Goal: Task Accomplishment & Management: Use online tool/utility

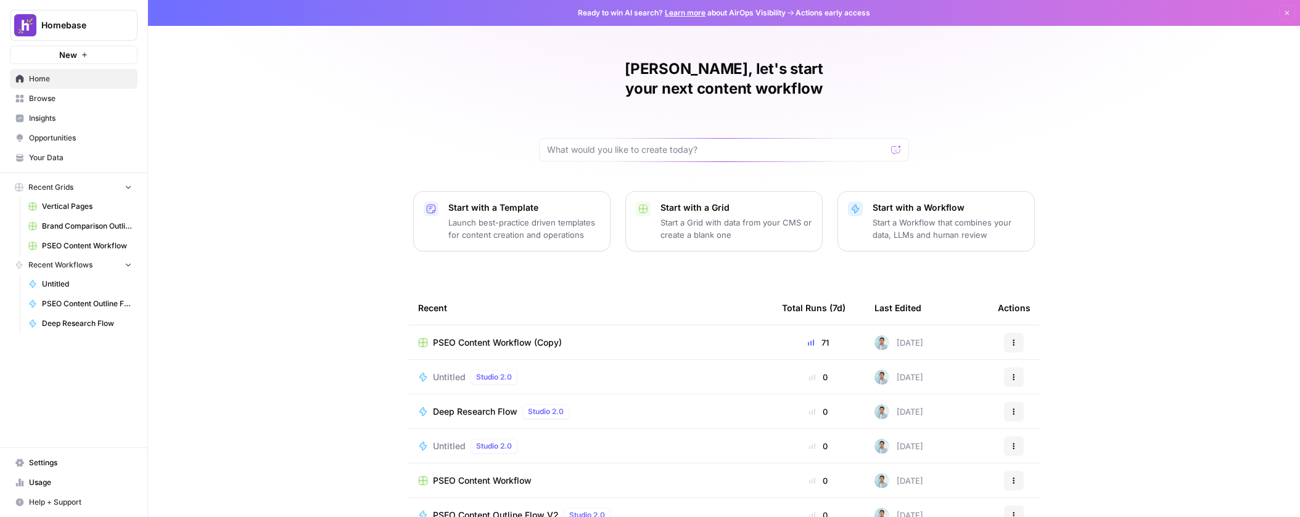
click at [528, 337] on span "PSEO Content Workflow (Copy)" at bounding box center [497, 343] width 129 height 12
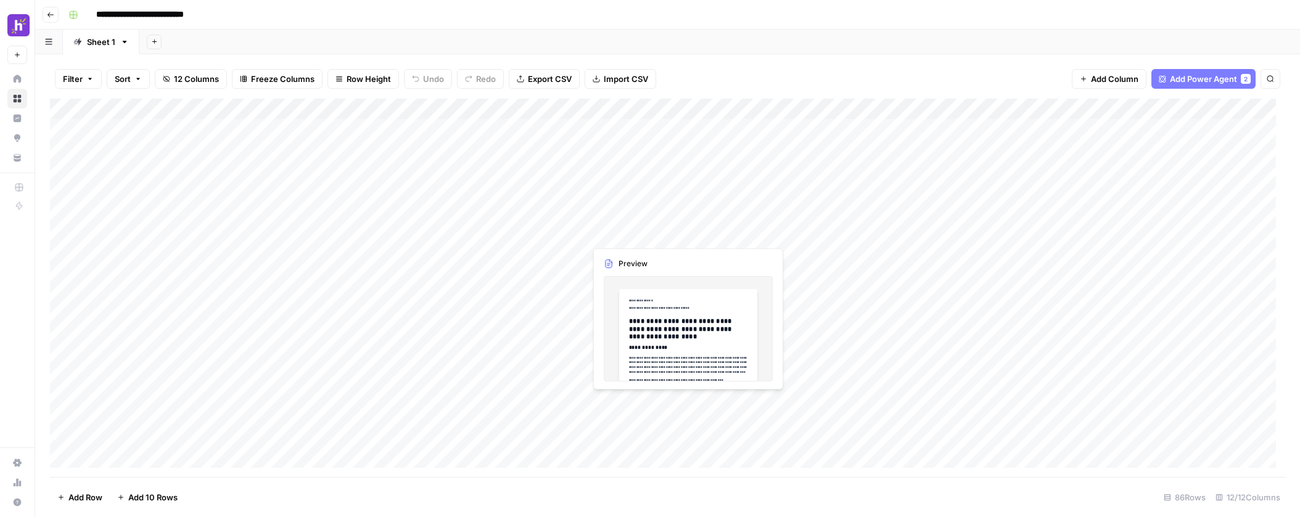
click at [637, 235] on div "Add Column" at bounding box center [667, 288] width 1235 height 379
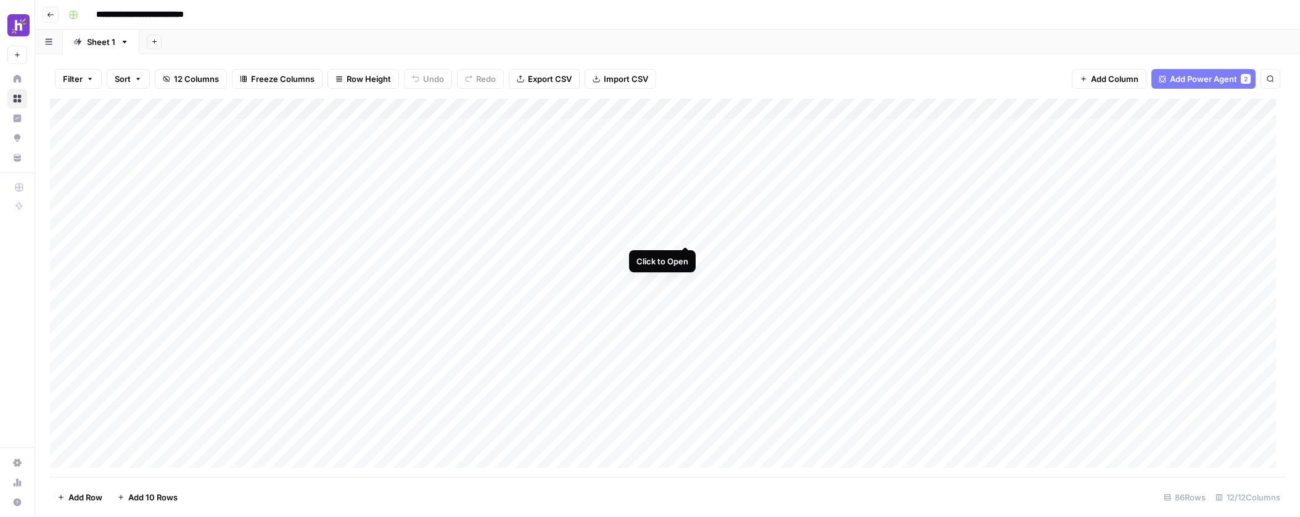
click at [684, 233] on div "Add Column" at bounding box center [667, 288] width 1235 height 379
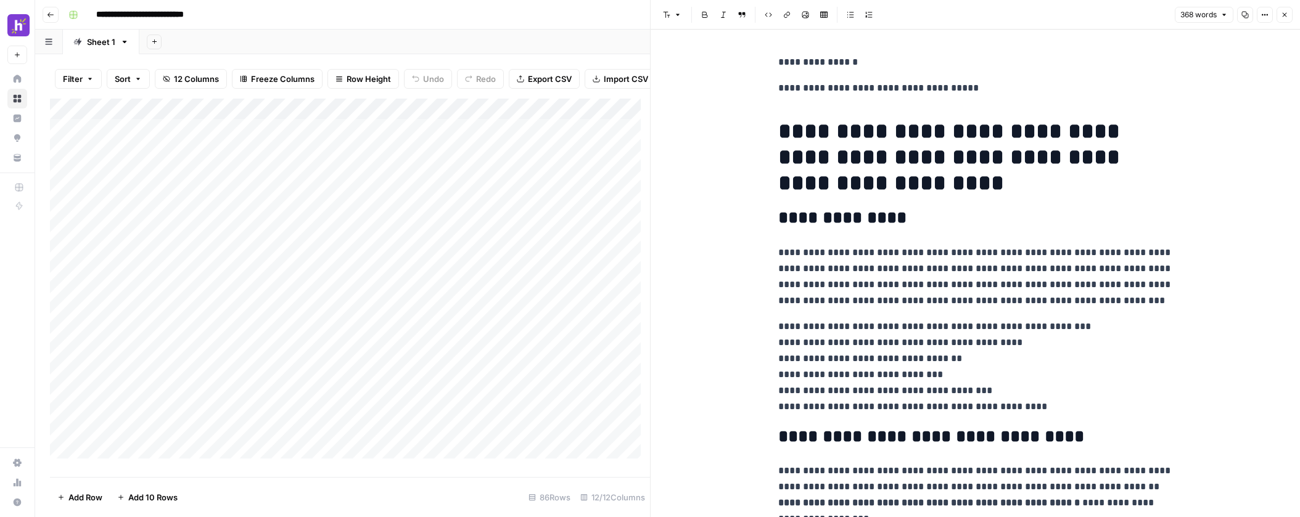
click at [1285, 15] on icon "button" at bounding box center [1284, 15] width 4 height 4
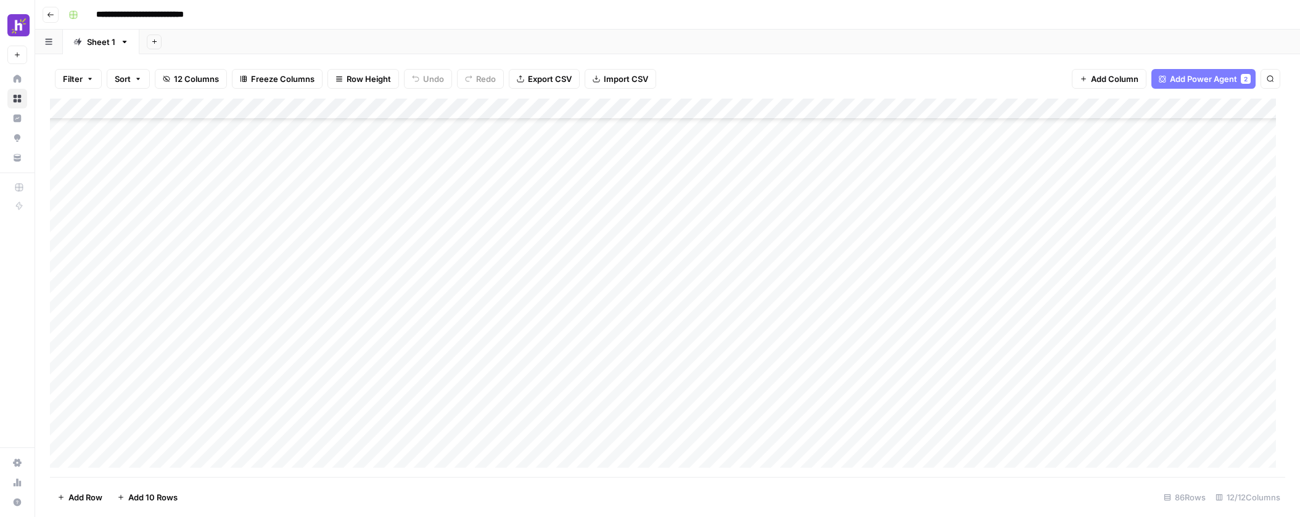
scroll to position [115, 0]
click at [556, 305] on div "Add Column" at bounding box center [667, 288] width 1235 height 379
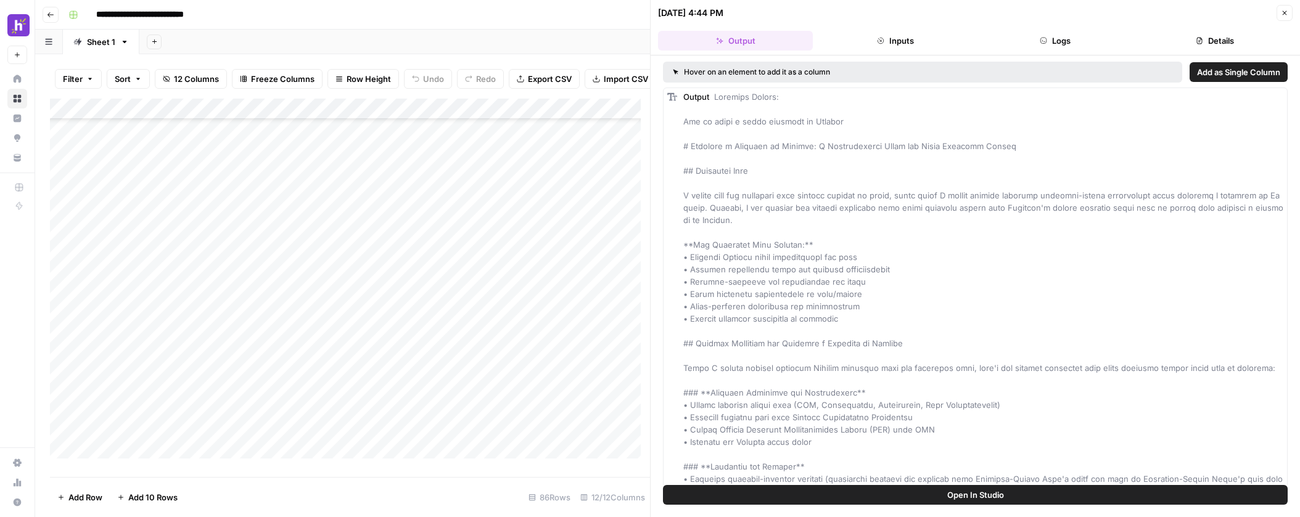
click at [495, 314] on div "Add Column" at bounding box center [350, 283] width 600 height 369
click at [894, 43] on button "Inputs" at bounding box center [894, 41] width 155 height 20
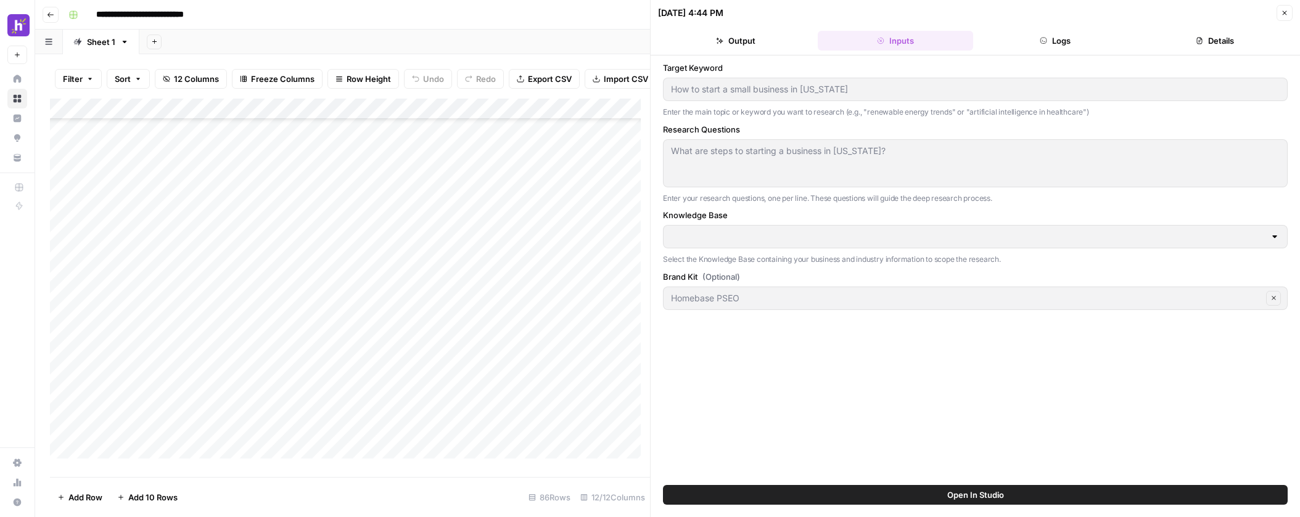
click at [1065, 42] on button "Logs" at bounding box center [1055, 41] width 155 height 20
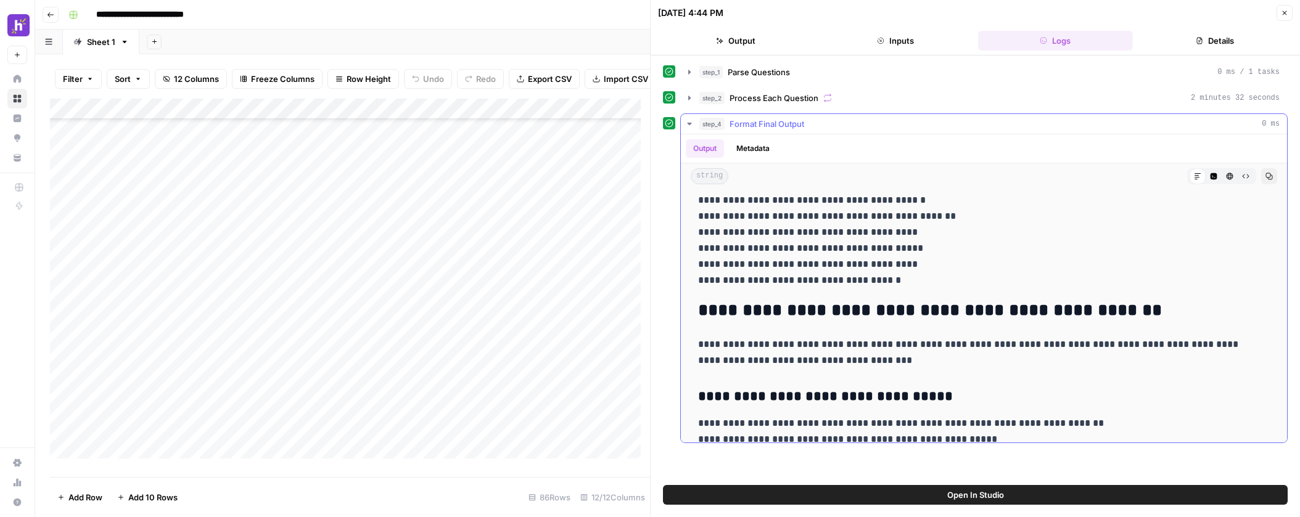
scroll to position [795, 0]
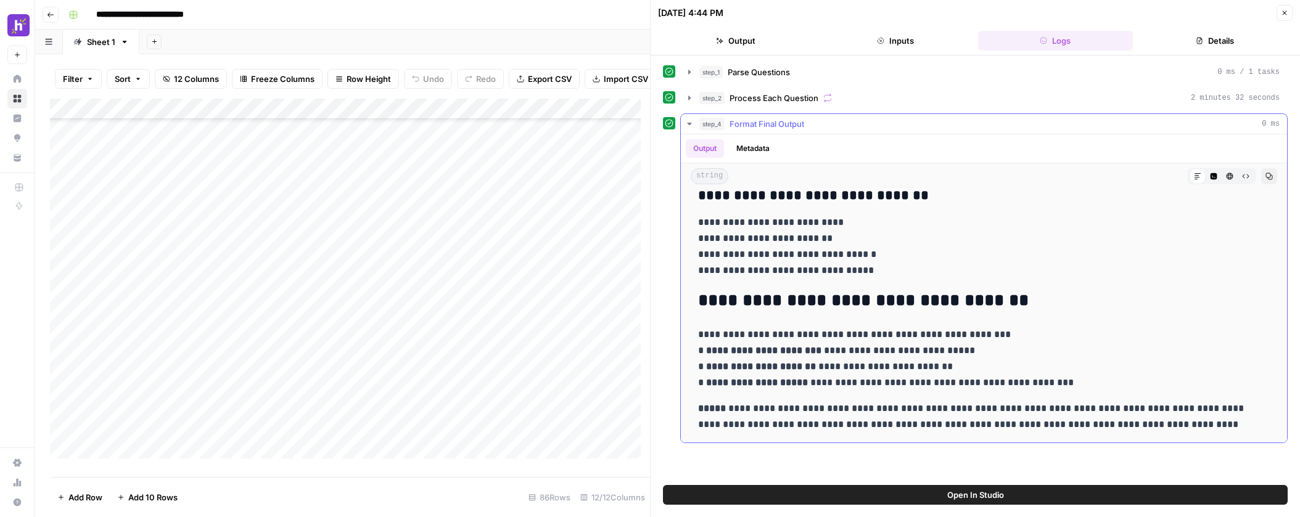
click at [689, 122] on icon "button" at bounding box center [689, 124] width 10 height 10
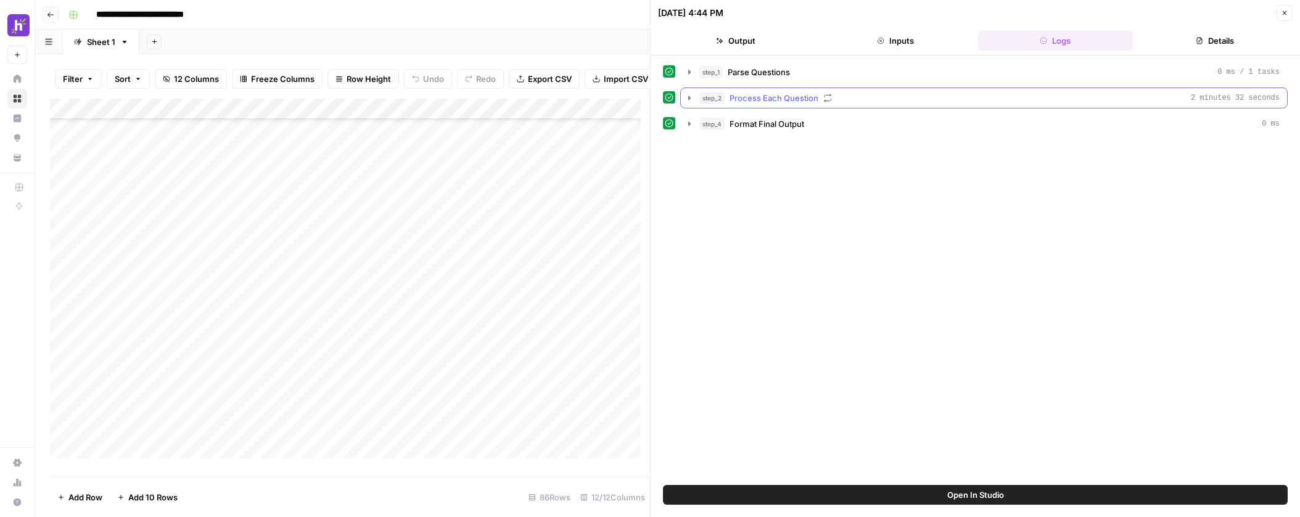
click at [687, 101] on icon "button" at bounding box center [689, 98] width 10 height 10
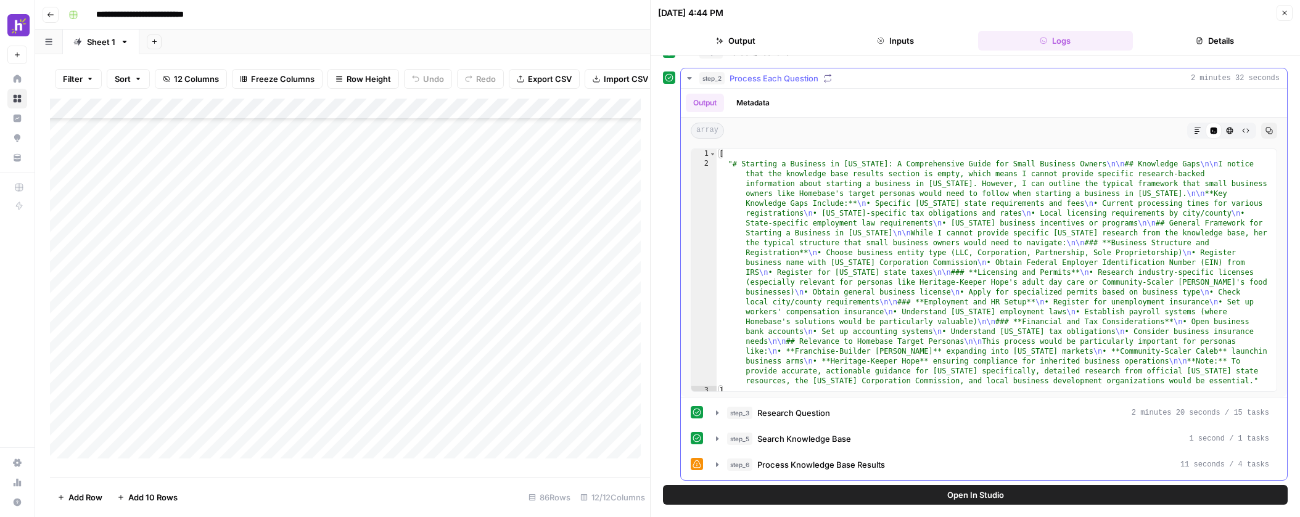
scroll to position [0, 0]
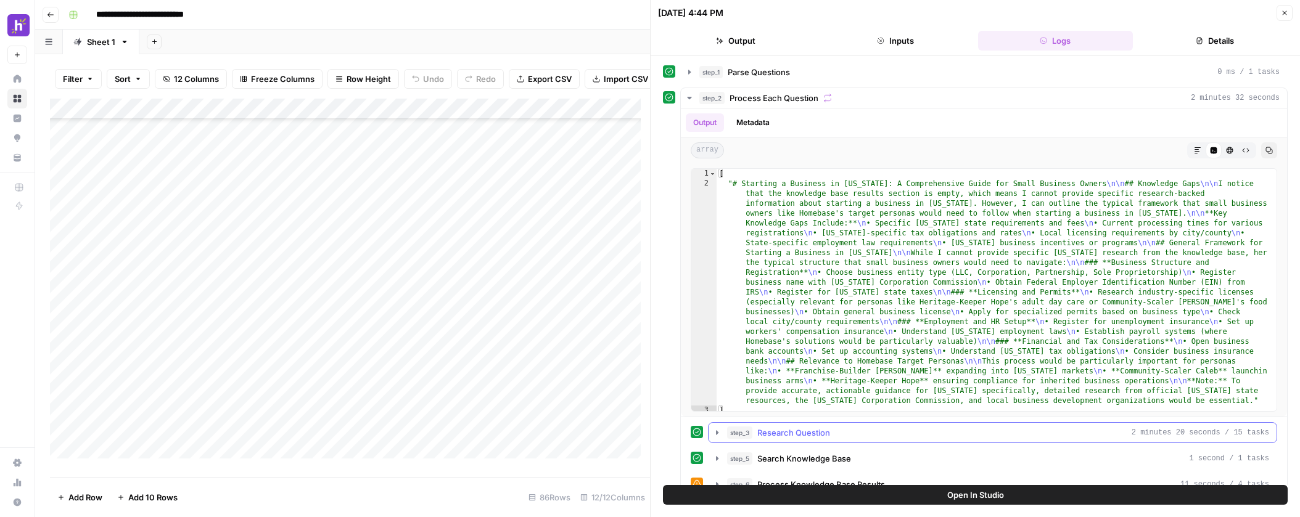
click at [715, 435] on icon "button" at bounding box center [717, 433] width 10 height 10
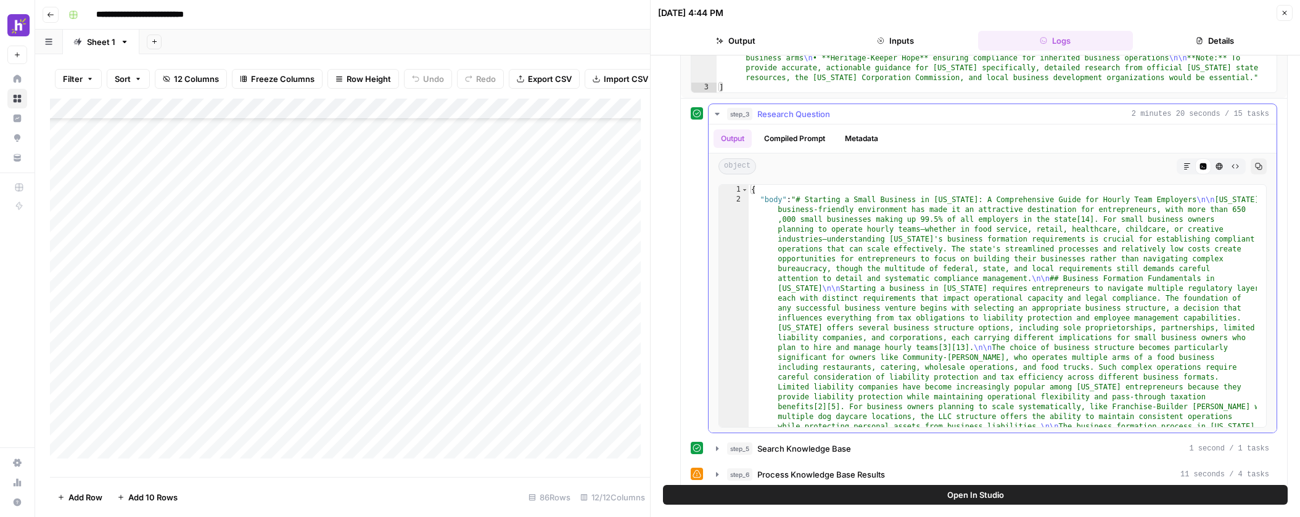
click at [1255, 168] on icon "button" at bounding box center [1258, 166] width 7 height 7
click at [528, 337] on div "Add Column" at bounding box center [350, 283] width 600 height 369
click at [559, 337] on div "Add Column" at bounding box center [350, 283] width 600 height 369
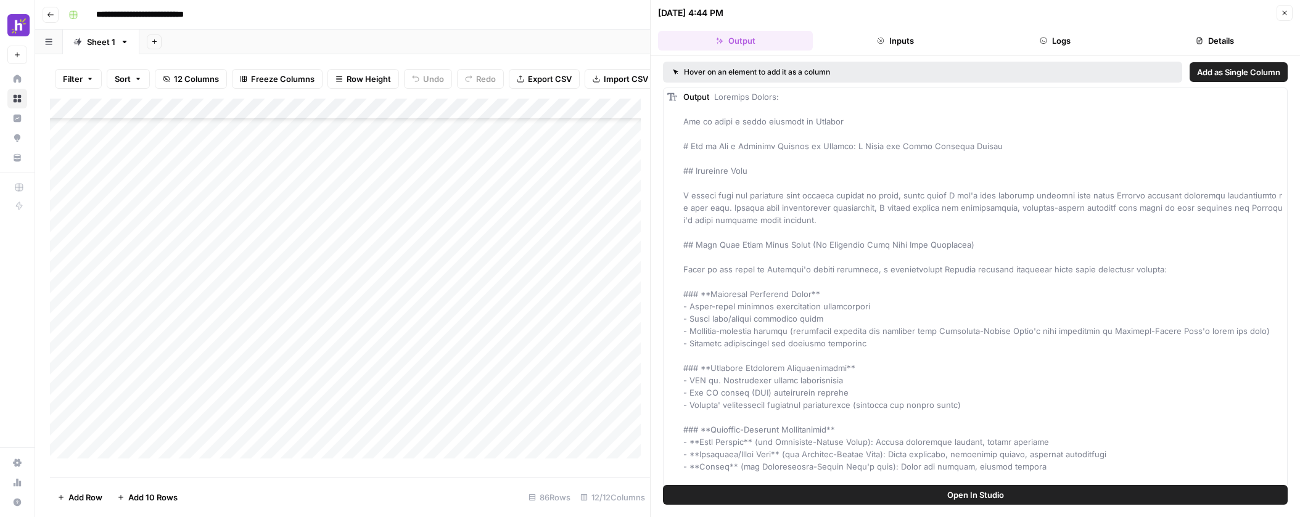
drag, startPoint x: 891, startPoint y: 40, endPoint x: 898, endPoint y: 41, distance: 7.5
click at [892, 41] on button "Inputs" at bounding box center [894, 41] width 155 height 20
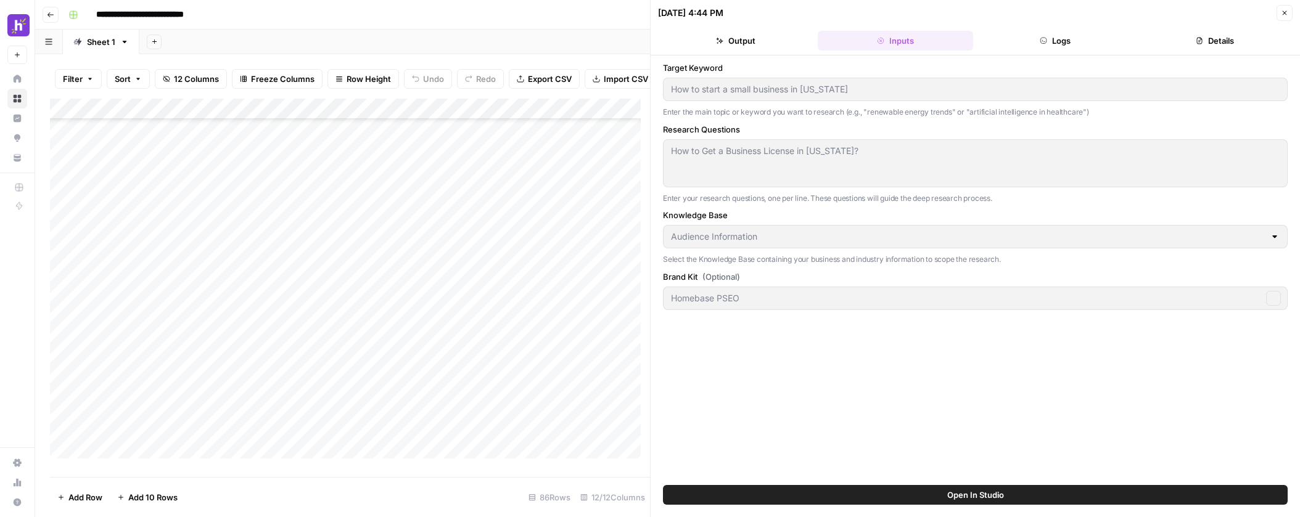
click at [1021, 42] on button "Logs" at bounding box center [1055, 41] width 155 height 20
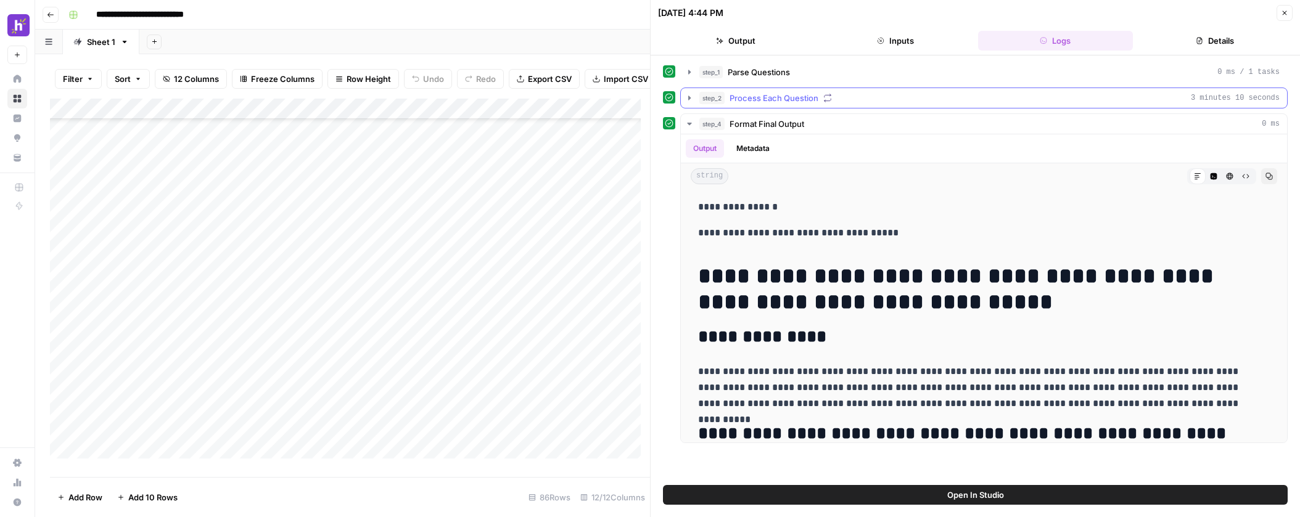
click at [686, 98] on icon "button" at bounding box center [689, 98] width 10 height 10
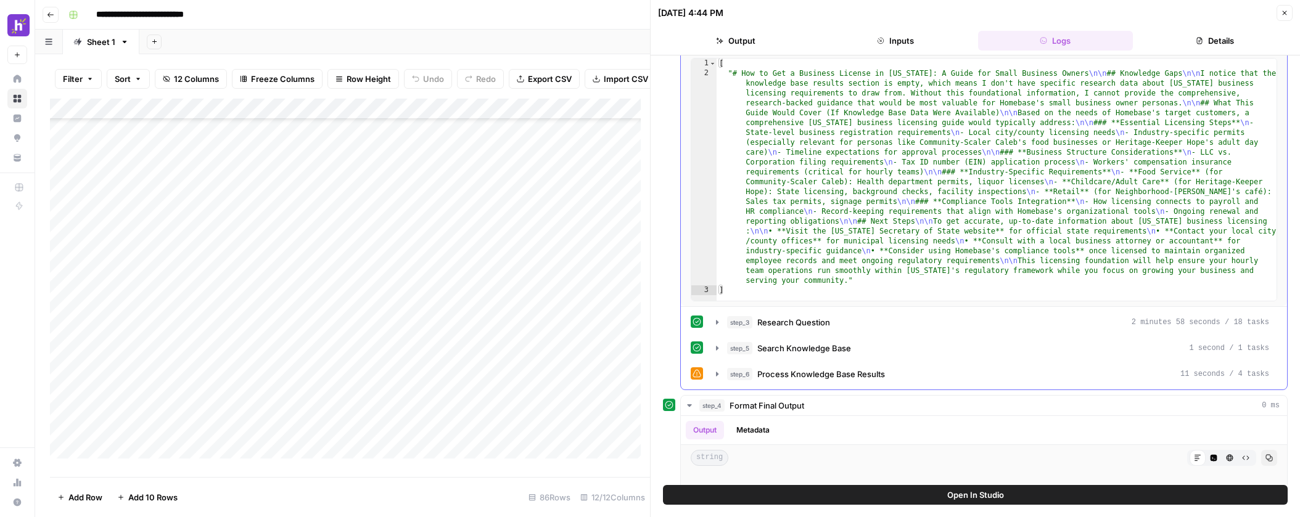
scroll to position [112, 0]
click at [716, 322] on icon "button" at bounding box center [717, 321] width 2 height 4
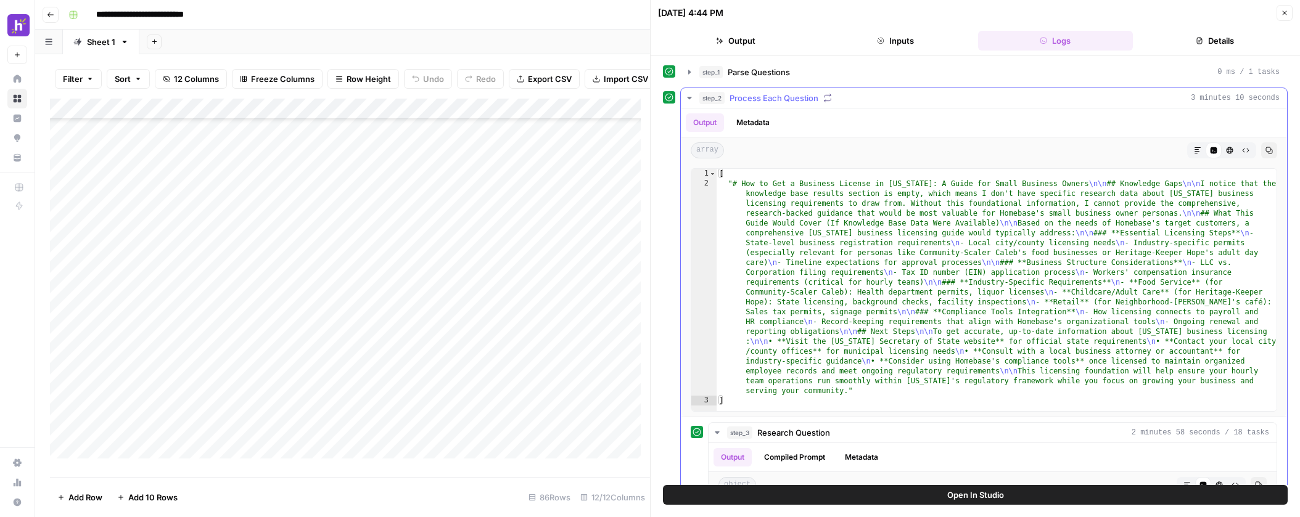
scroll to position [2, 0]
click at [1265, 147] on icon "button" at bounding box center [1268, 147] width 7 height 7
click at [499, 358] on div "Add Column" at bounding box center [350, 283] width 600 height 369
click at [559, 358] on div "Add Column" at bounding box center [350, 283] width 600 height 369
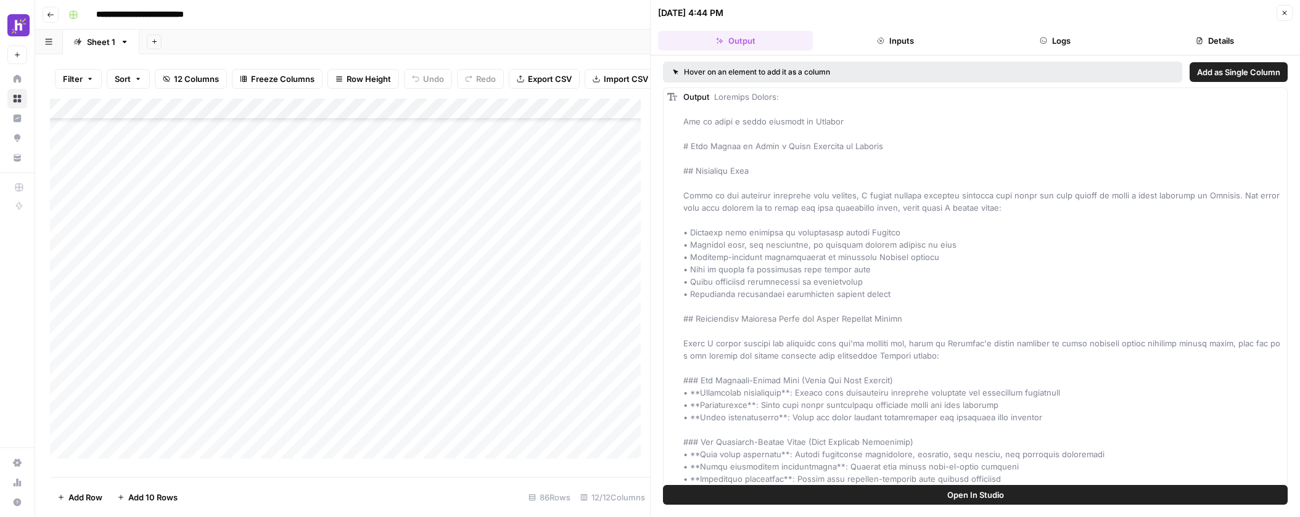
click at [920, 37] on button "Inputs" at bounding box center [894, 41] width 155 height 20
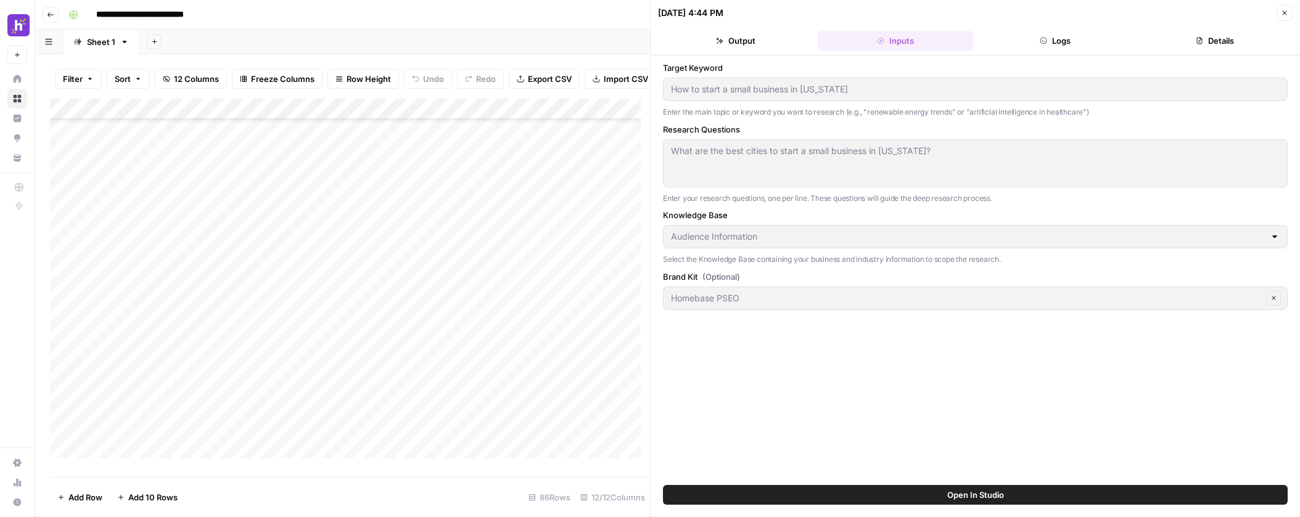
click at [1057, 47] on button "Logs" at bounding box center [1055, 41] width 155 height 20
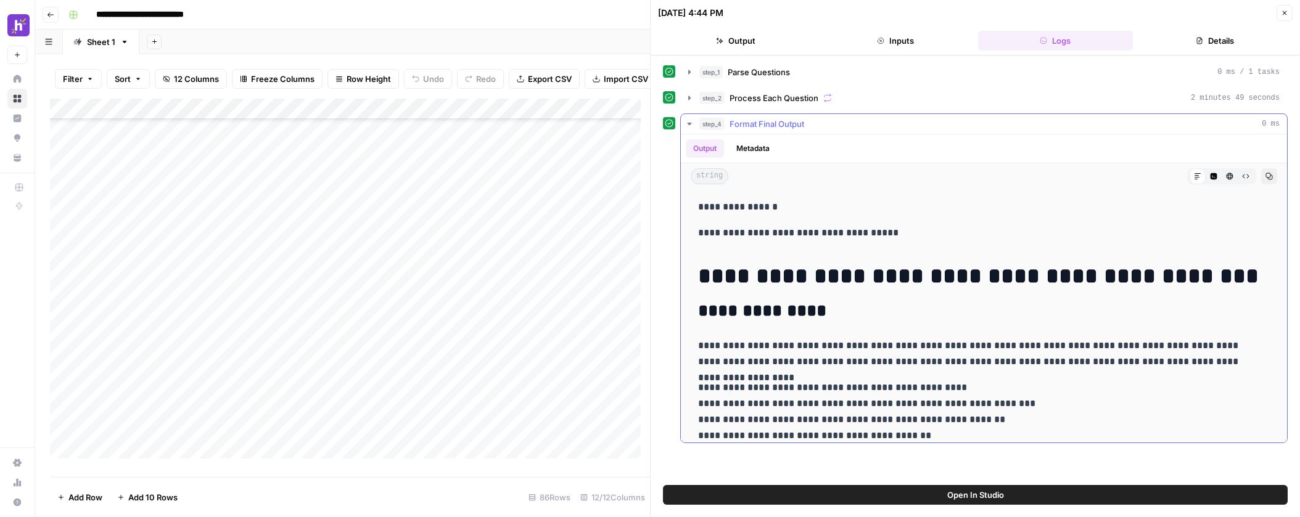
click at [692, 126] on icon "button" at bounding box center [689, 124] width 10 height 10
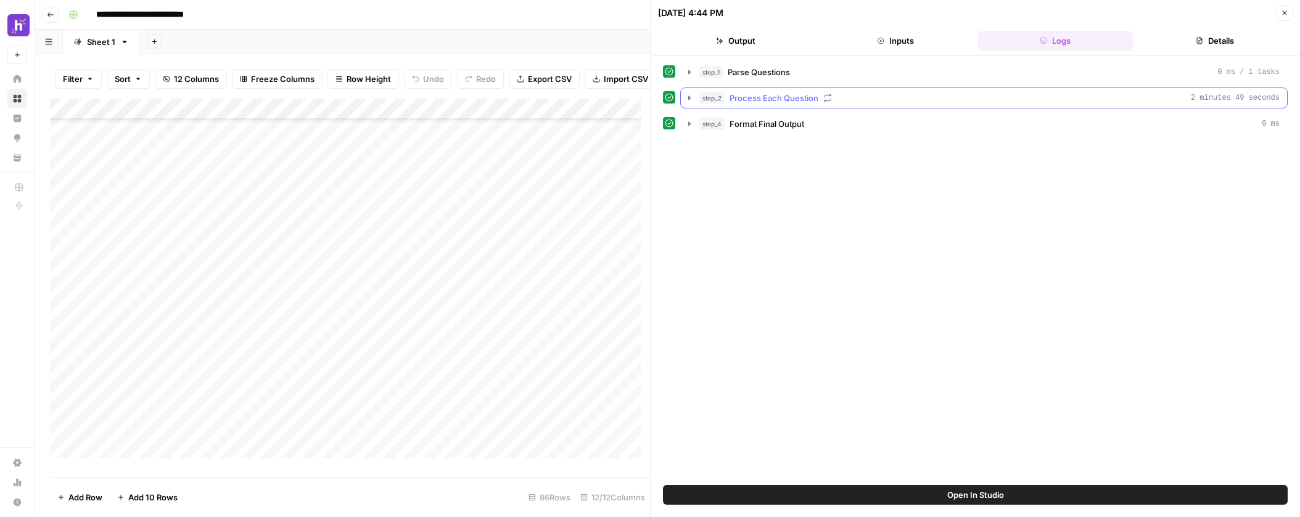
click at [689, 99] on icon "button" at bounding box center [689, 98] width 10 height 10
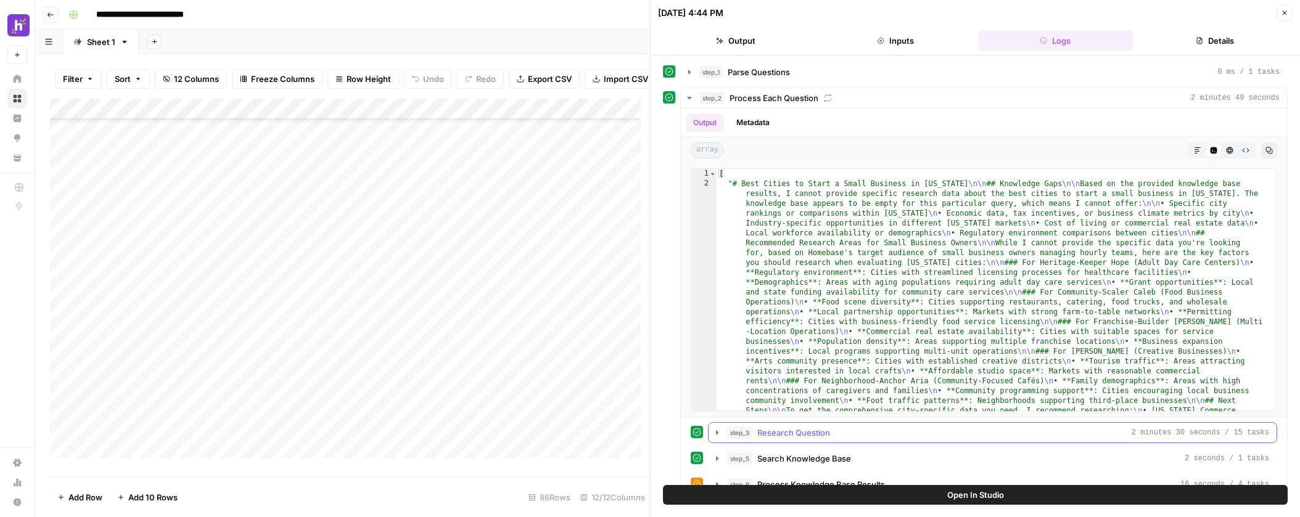
click at [717, 436] on icon "button" at bounding box center [717, 433] width 10 height 10
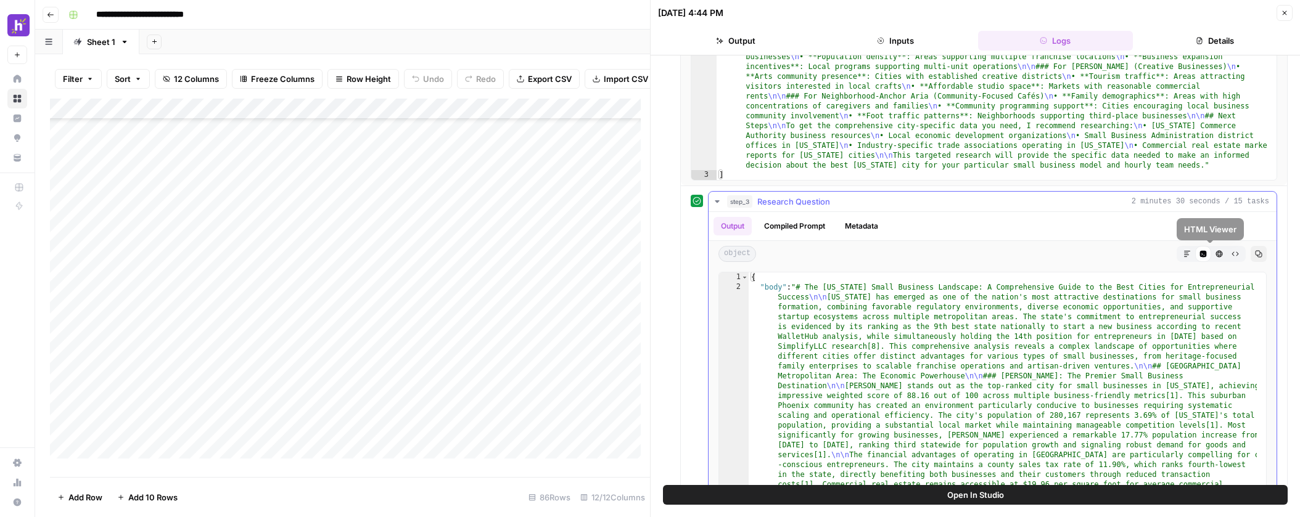
click at [1255, 253] on icon "button" at bounding box center [1258, 253] width 7 height 7
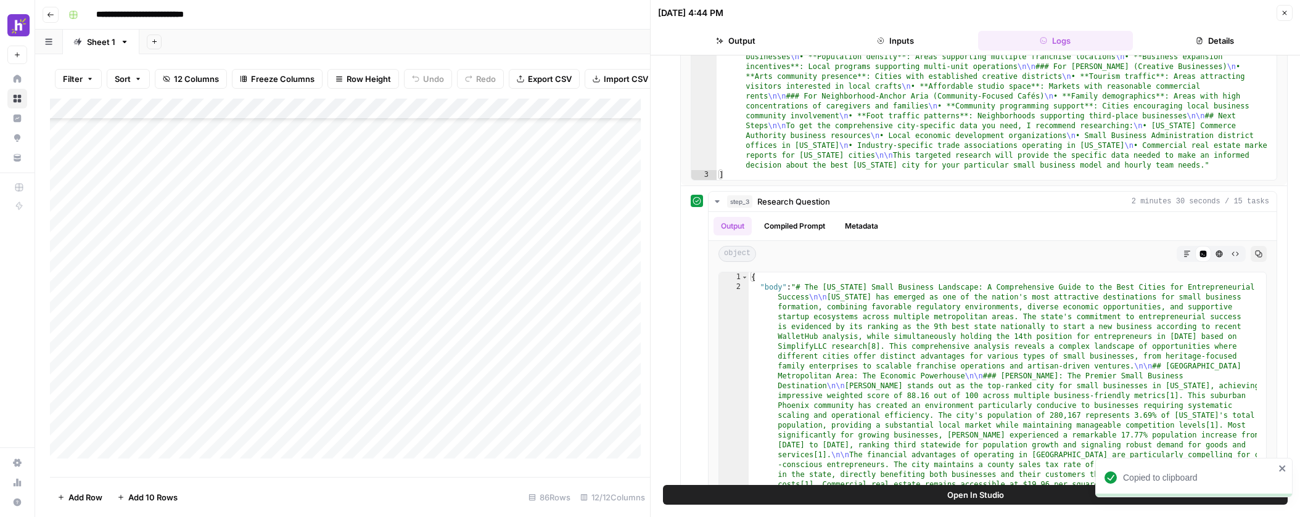
scroll to position [145, 0]
click at [344, 351] on div "Add Column" at bounding box center [350, 283] width 600 height 369
click at [344, 350] on div "Add Column" at bounding box center [350, 283] width 600 height 369
click at [344, 350] on textarea "**********" at bounding box center [383, 350] width 226 height 17
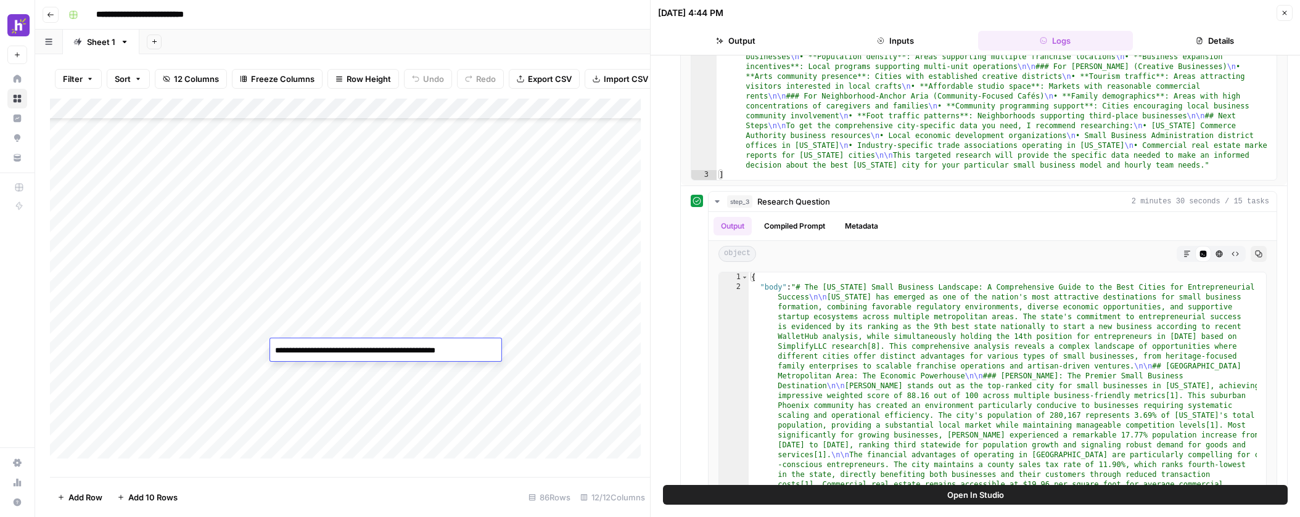
click at [344, 350] on textarea "**********" at bounding box center [383, 350] width 226 height 17
click at [313, 350] on textarea "**********" at bounding box center [383, 350] width 226 height 17
click at [295, 350] on textarea "**********" at bounding box center [383, 350] width 226 height 17
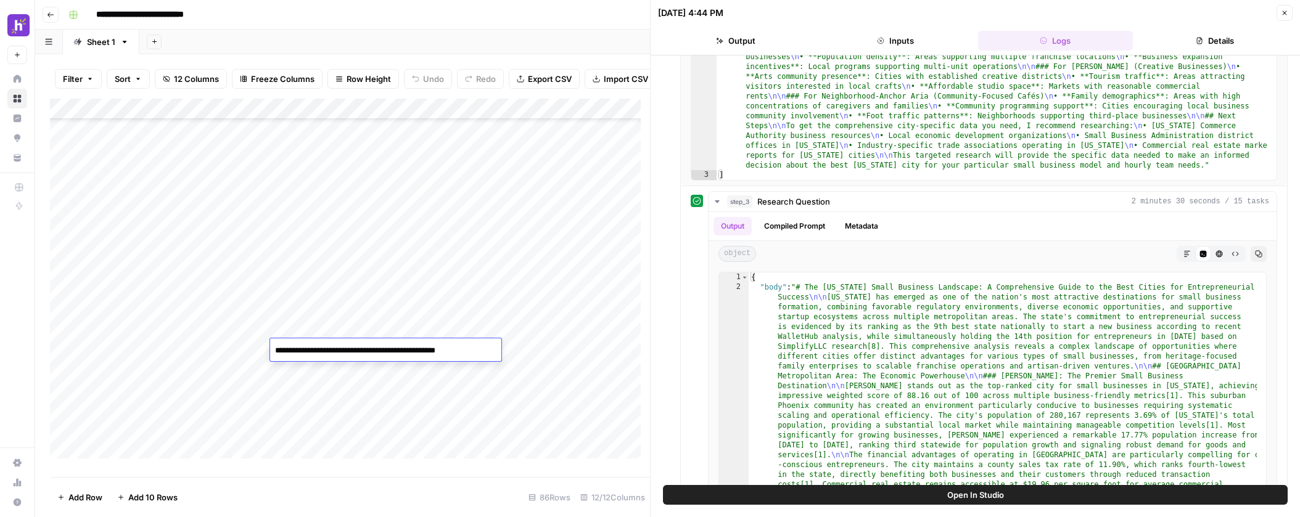
click at [366, 367] on div "Add Column" at bounding box center [350, 283] width 600 height 369
click at [494, 350] on div "Add Column" at bounding box center [350, 283] width 600 height 369
click at [558, 350] on div "Add Column" at bounding box center [350, 283] width 600 height 369
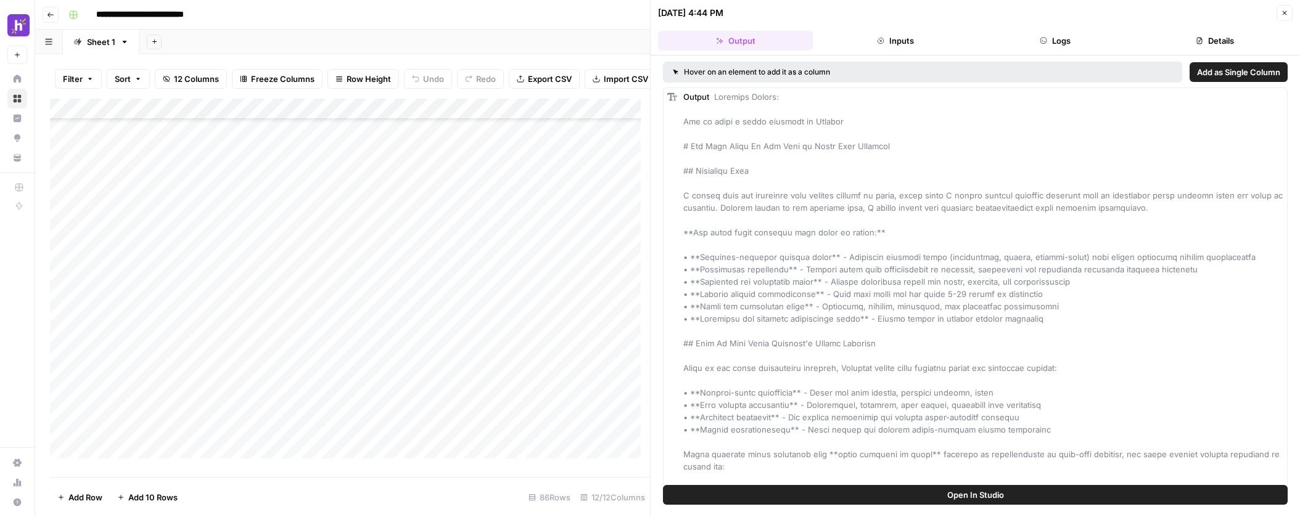
click at [932, 34] on button "Inputs" at bounding box center [894, 41] width 155 height 20
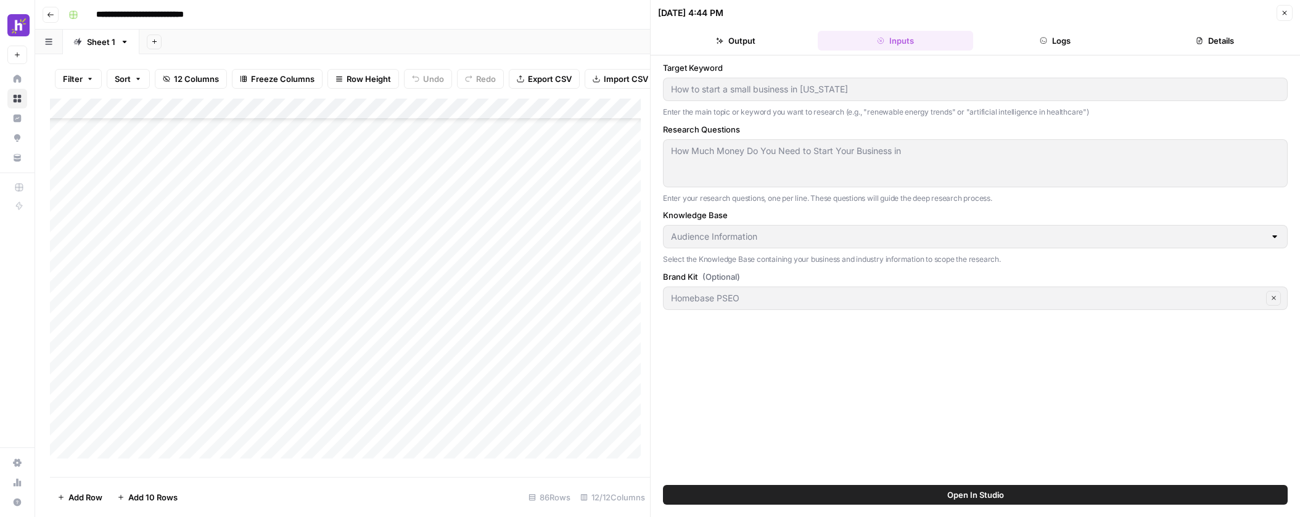
click at [785, 43] on button "Output" at bounding box center [735, 41] width 155 height 20
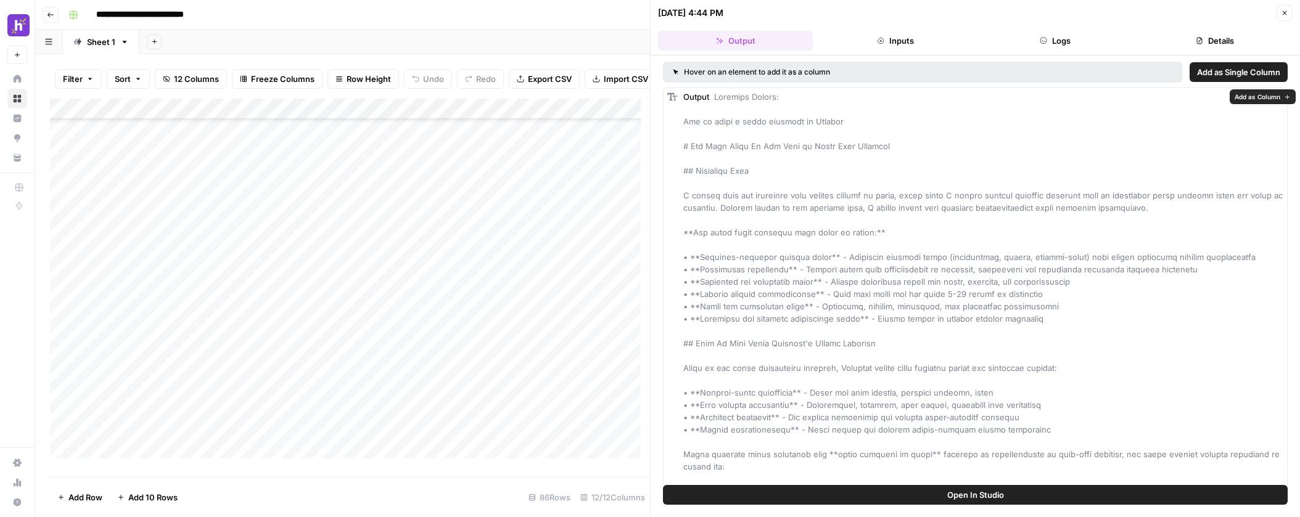
click at [1049, 52] on header "[DATE] 4:44 PM Close Output Inputs Logs Details" at bounding box center [974, 27] width 649 height 55
click at [1058, 40] on button "Logs" at bounding box center [1055, 41] width 155 height 20
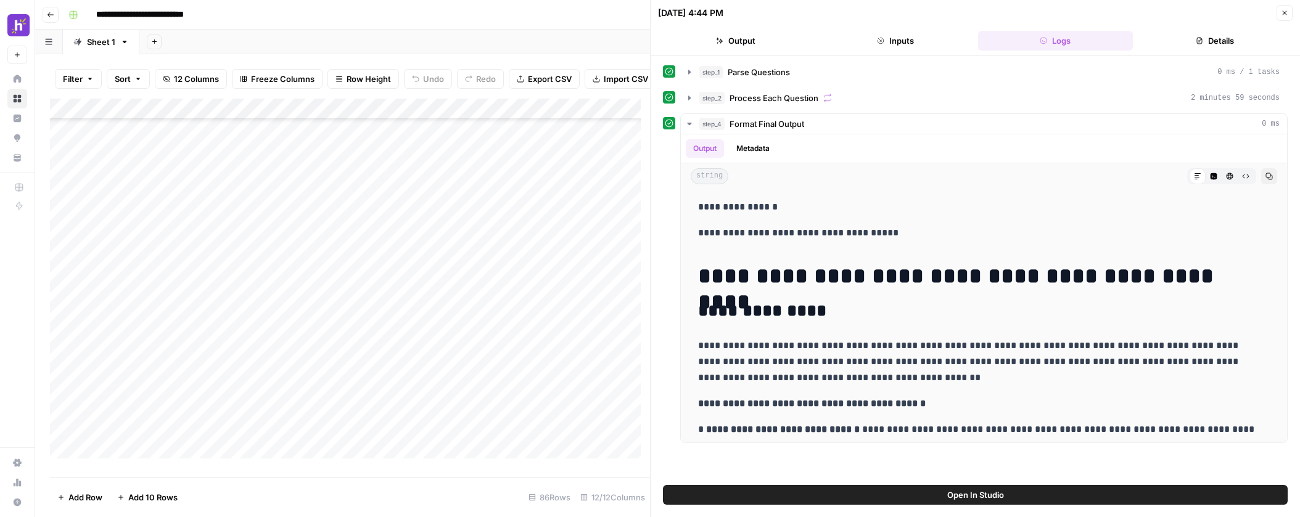
click at [1202, 40] on icon "button" at bounding box center [1198, 40] width 7 height 7
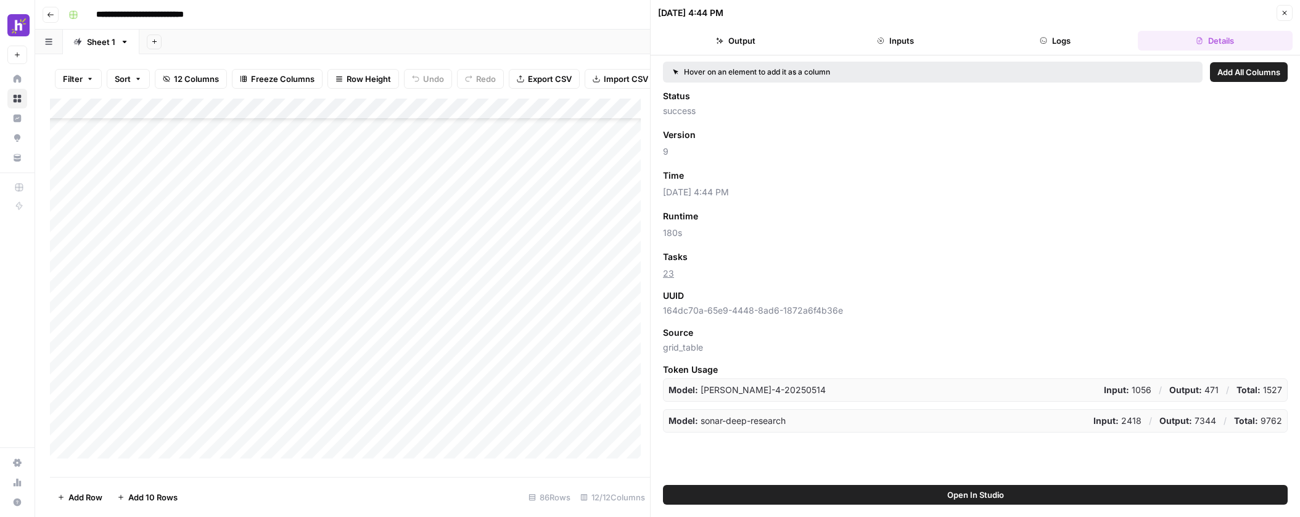
click at [1082, 41] on button "Logs" at bounding box center [1055, 41] width 155 height 20
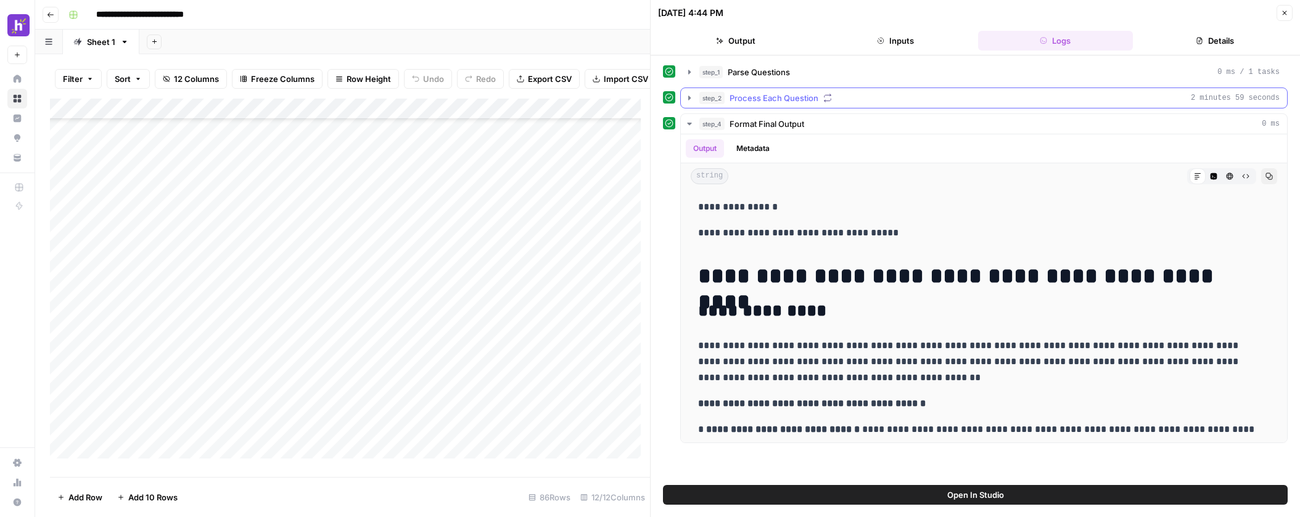
click at [689, 99] on icon "button" at bounding box center [689, 98] width 2 height 4
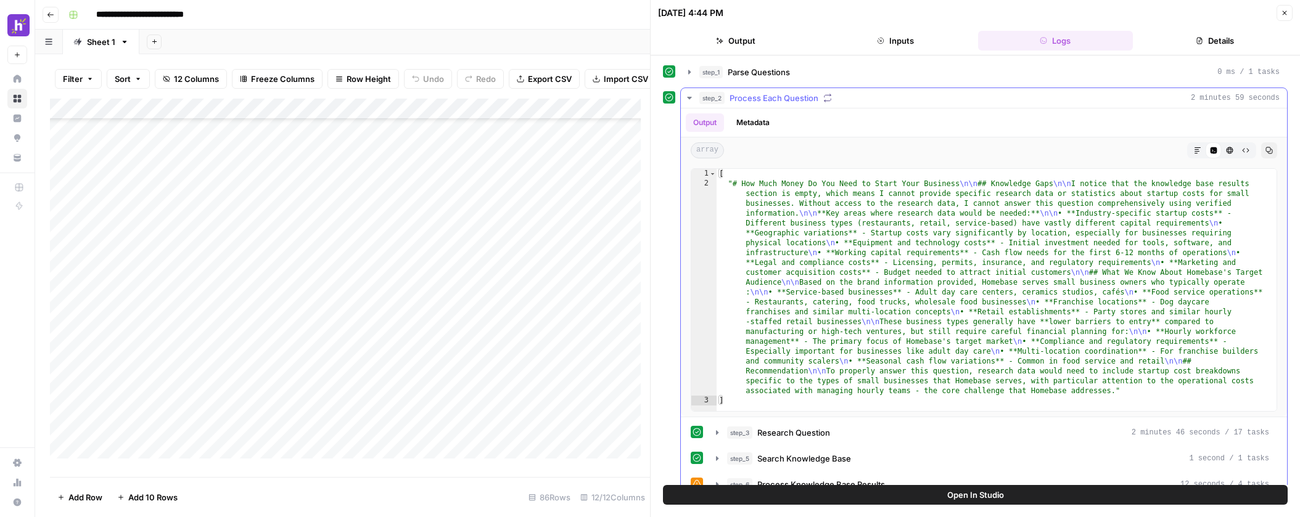
scroll to position [113, 0]
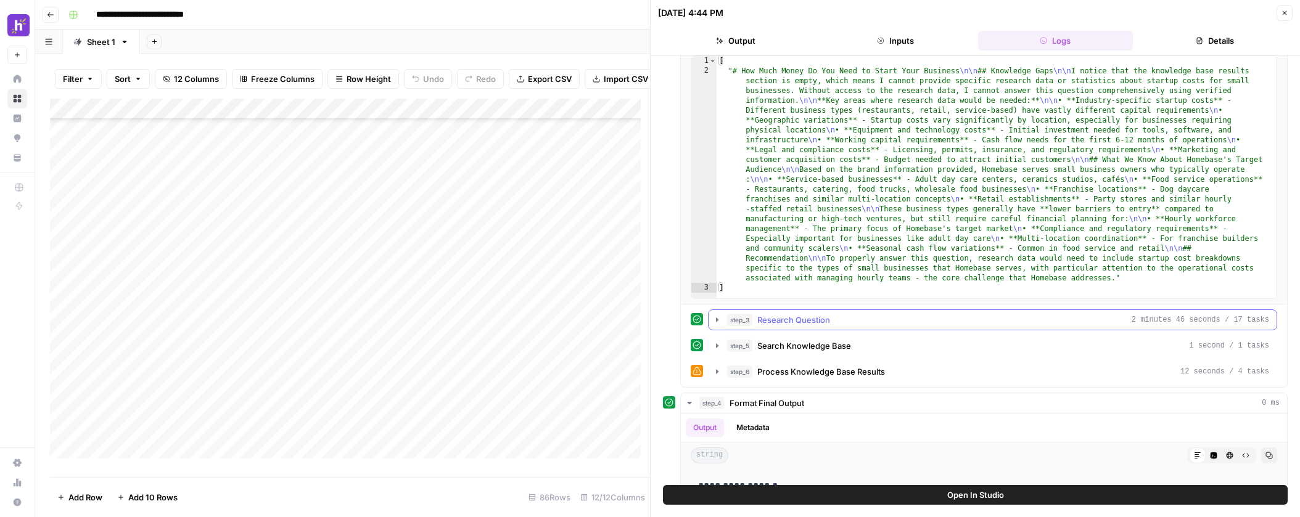
click at [717, 322] on icon "button" at bounding box center [717, 320] width 10 height 10
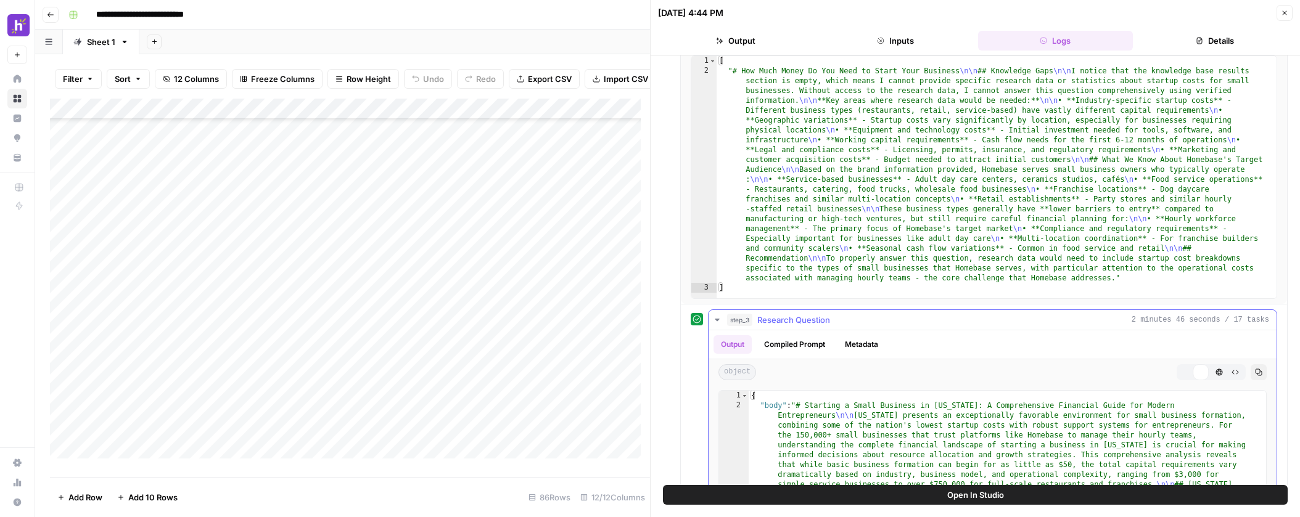
scroll to position [228, 0]
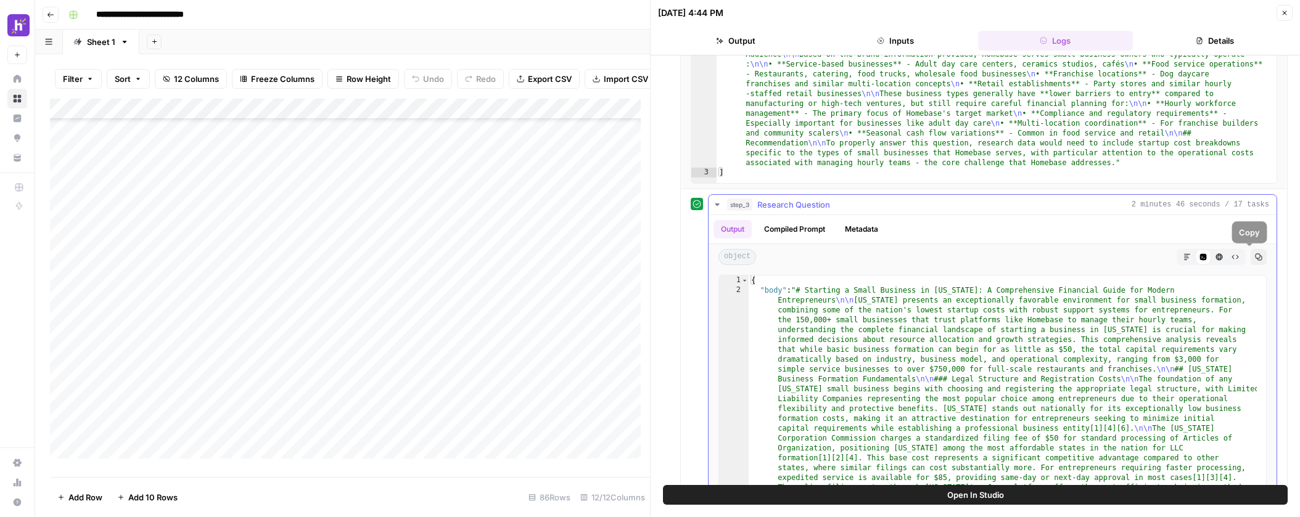
click at [1255, 258] on icon "button" at bounding box center [1258, 257] width 7 height 7
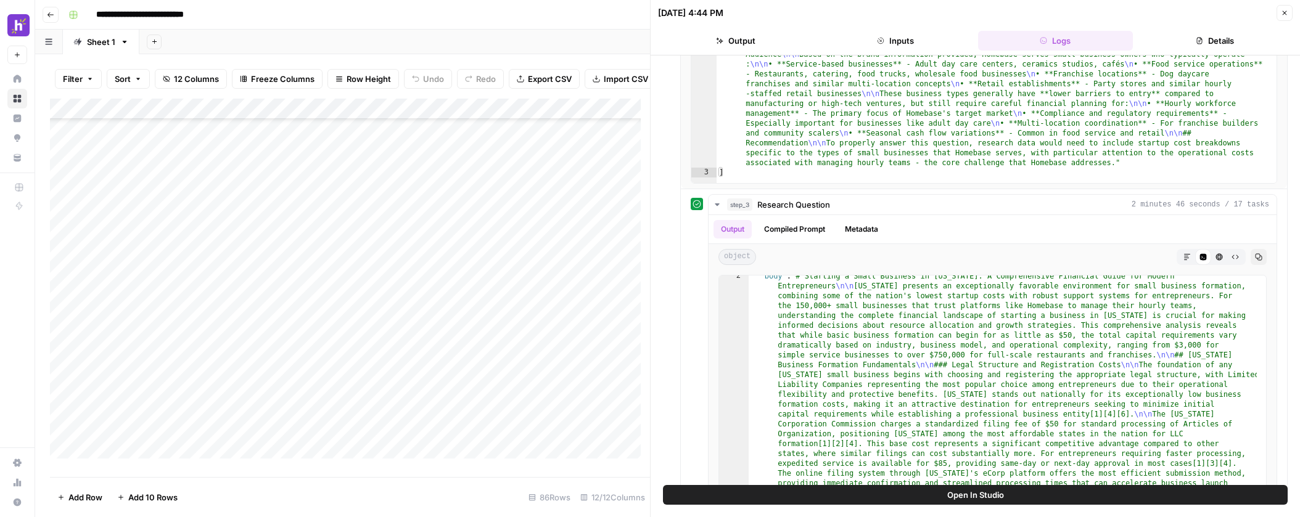
scroll to position [184, 0]
click at [517, 331] on div "Add Column" at bounding box center [350, 283] width 600 height 369
click at [557, 330] on div "Add Column" at bounding box center [350, 283] width 600 height 369
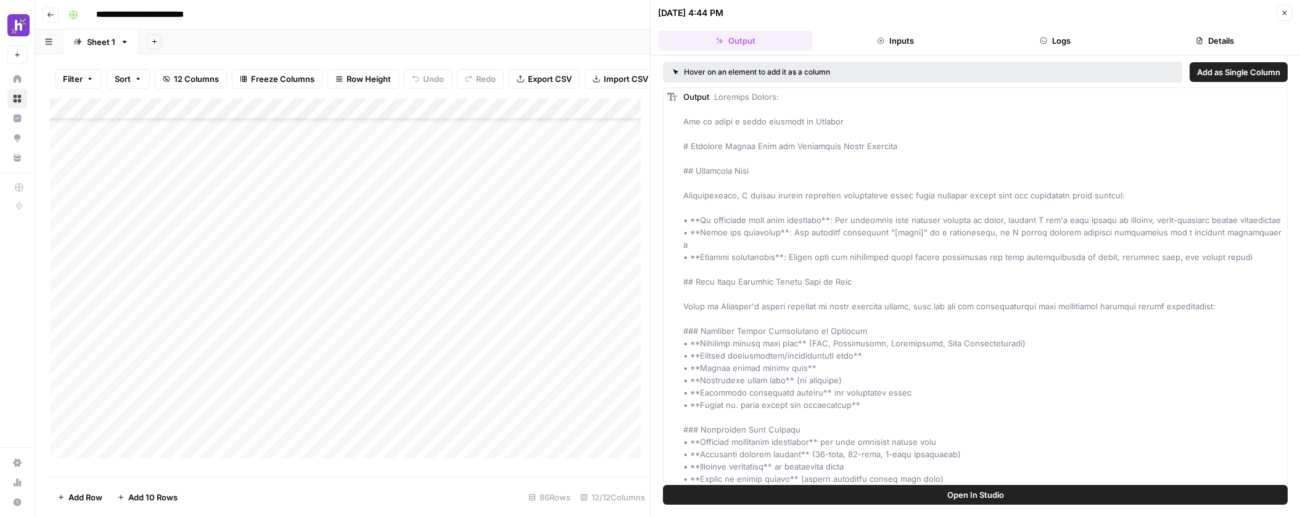
click at [1064, 32] on button "Logs" at bounding box center [1055, 41] width 155 height 20
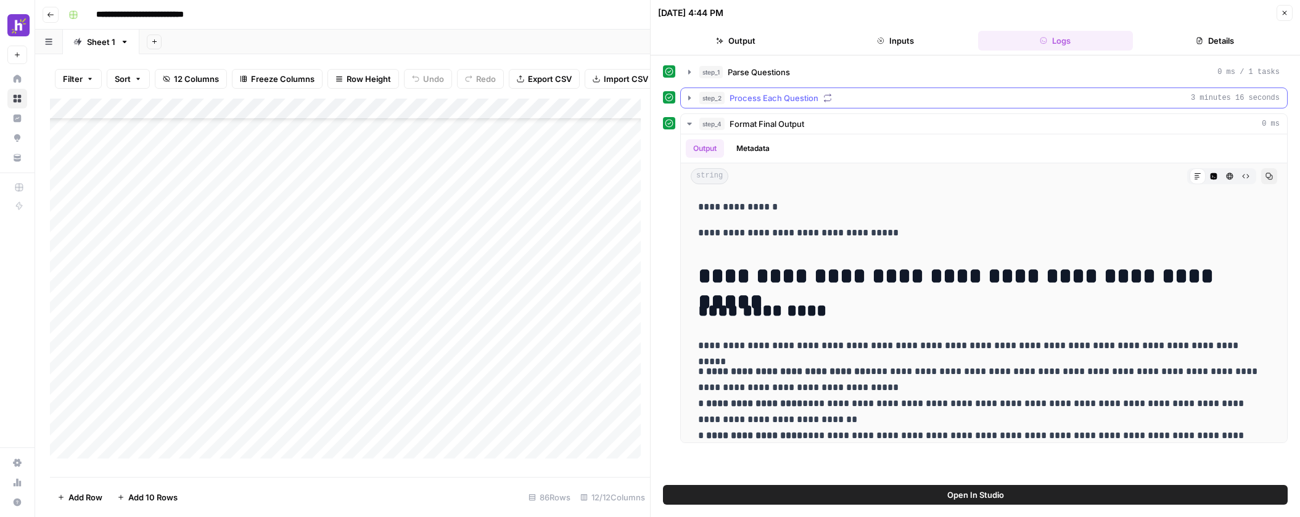
click at [690, 100] on icon "button" at bounding box center [689, 98] width 10 height 10
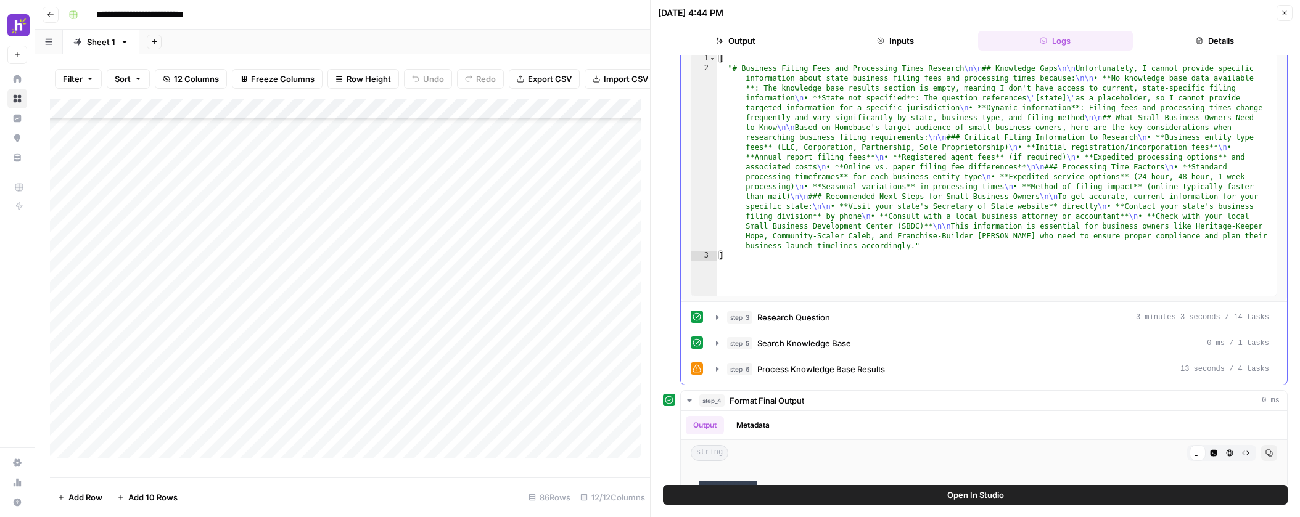
scroll to position [117, 0]
click at [718, 318] on icon "button" at bounding box center [717, 316] width 10 height 10
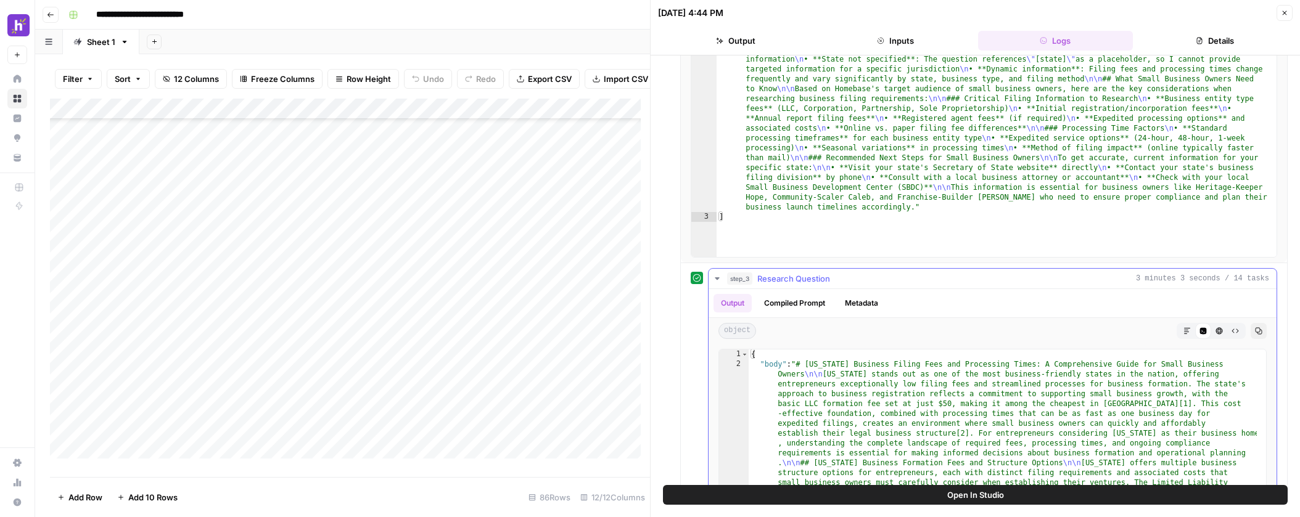
scroll to position [215, 0]
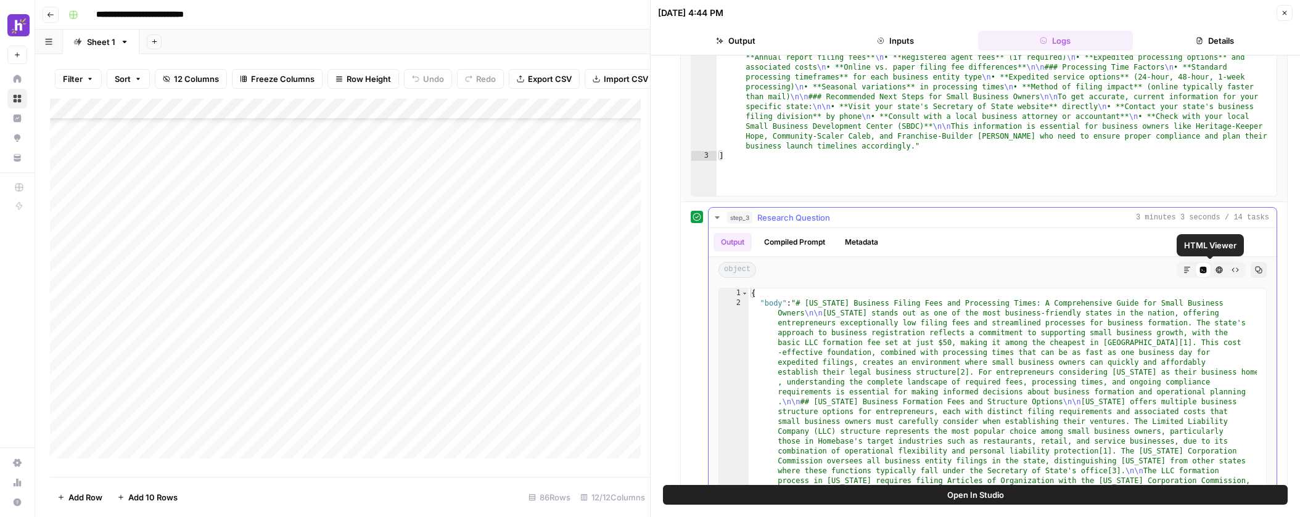
click at [1255, 267] on icon "button" at bounding box center [1258, 270] width 7 height 7
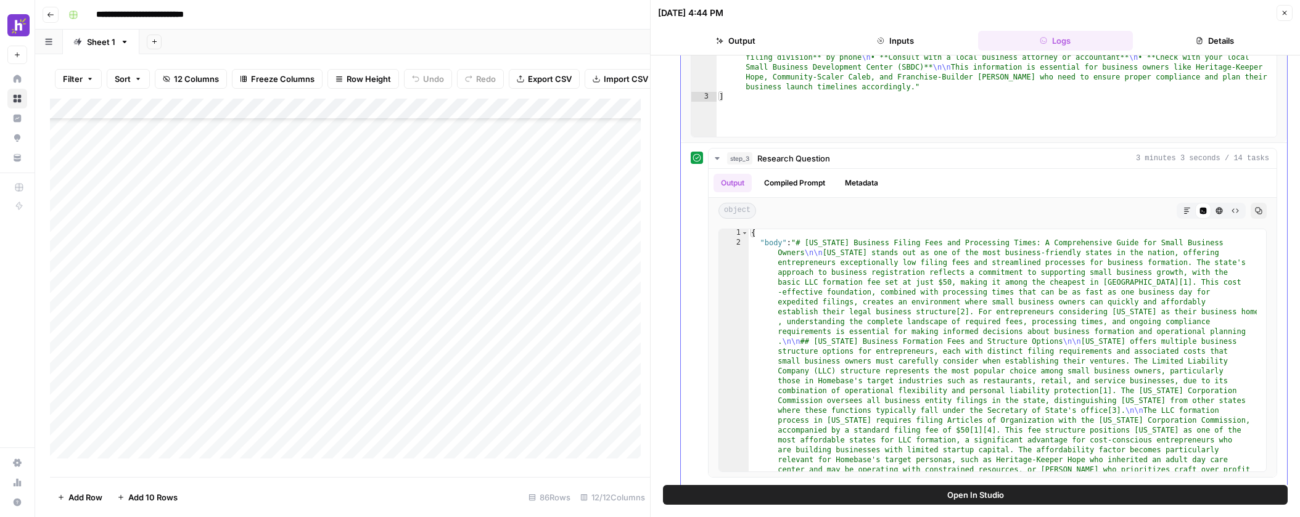
scroll to position [322, 0]
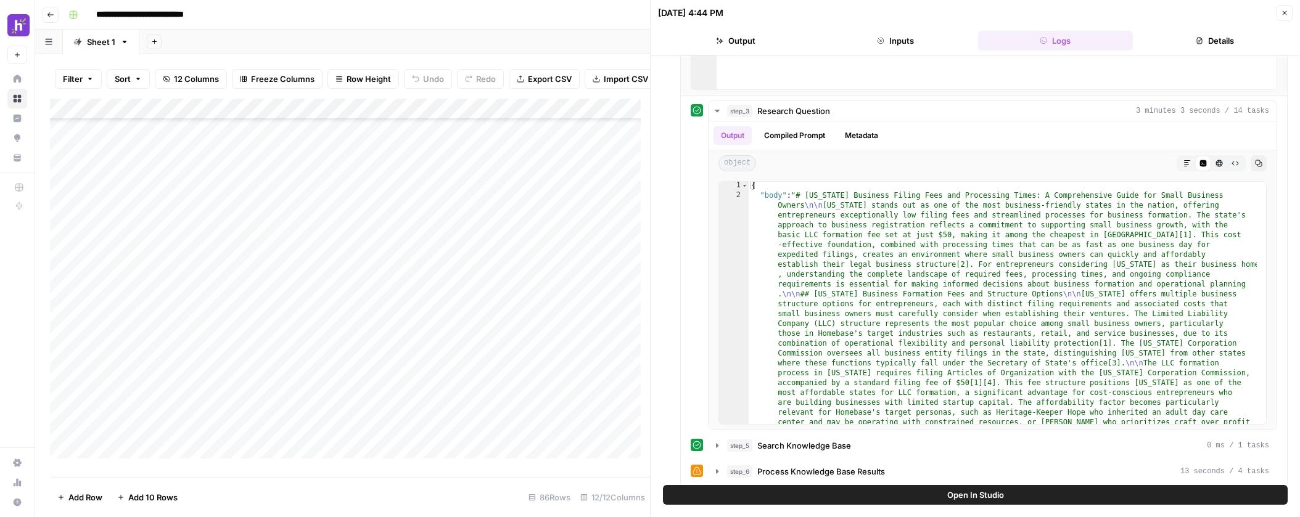
click at [374, 332] on div "Add Column" at bounding box center [350, 283] width 600 height 369
click at [401, 330] on div "Add Column" at bounding box center [350, 283] width 600 height 369
click at [356, 340] on textarea "**********" at bounding box center [393, 339] width 247 height 30
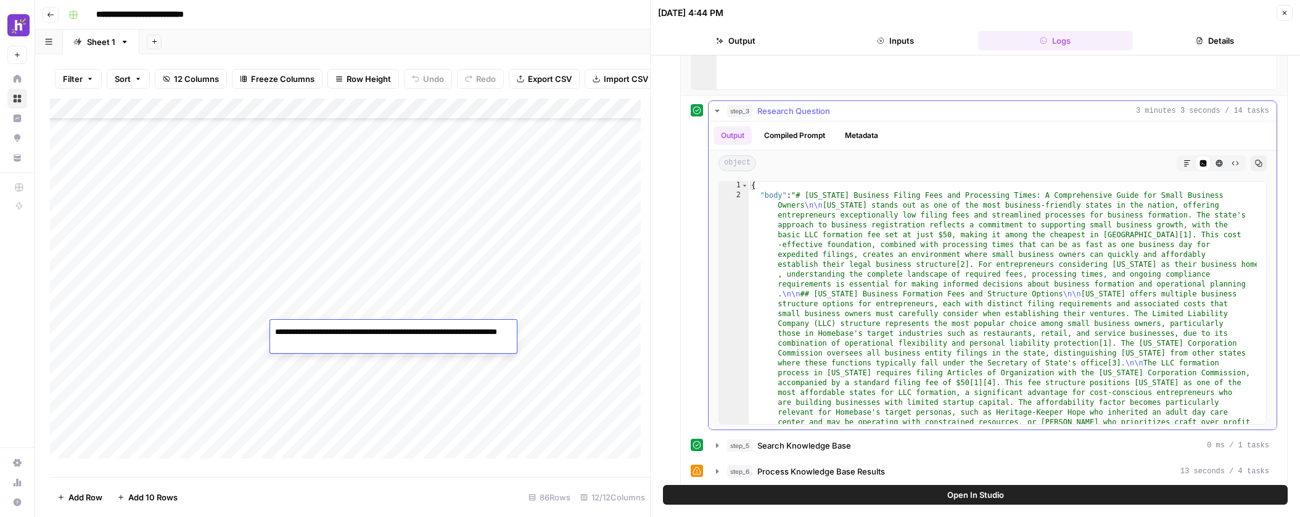
click at [1255, 162] on icon "button" at bounding box center [1258, 163] width 7 height 7
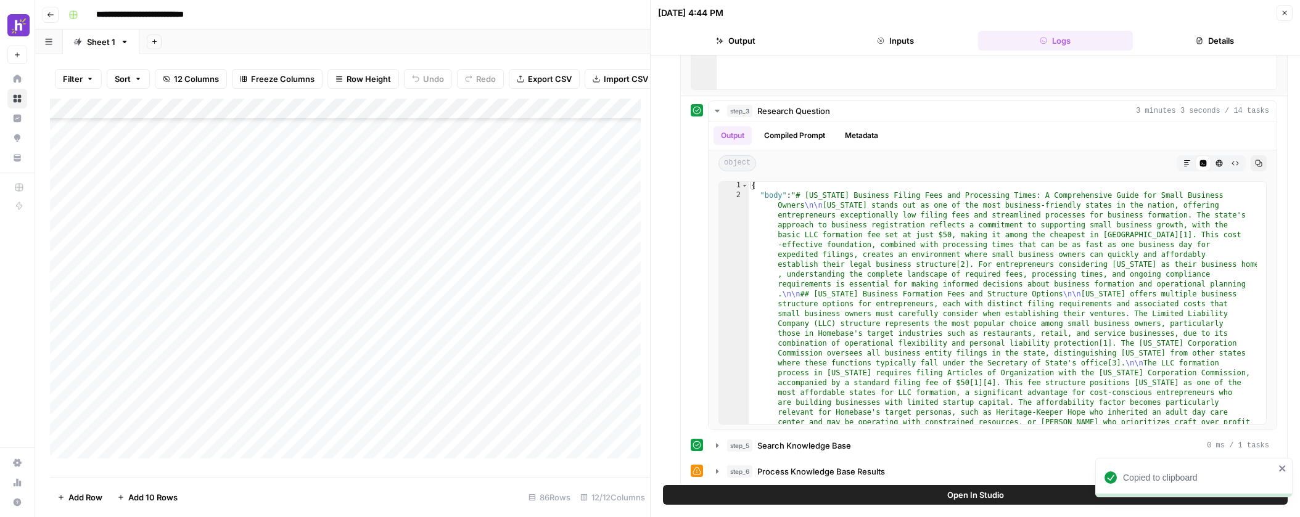
click at [409, 350] on div "Add Column" at bounding box center [350, 283] width 600 height 369
click at [555, 353] on div "Add Column" at bounding box center [350, 283] width 600 height 369
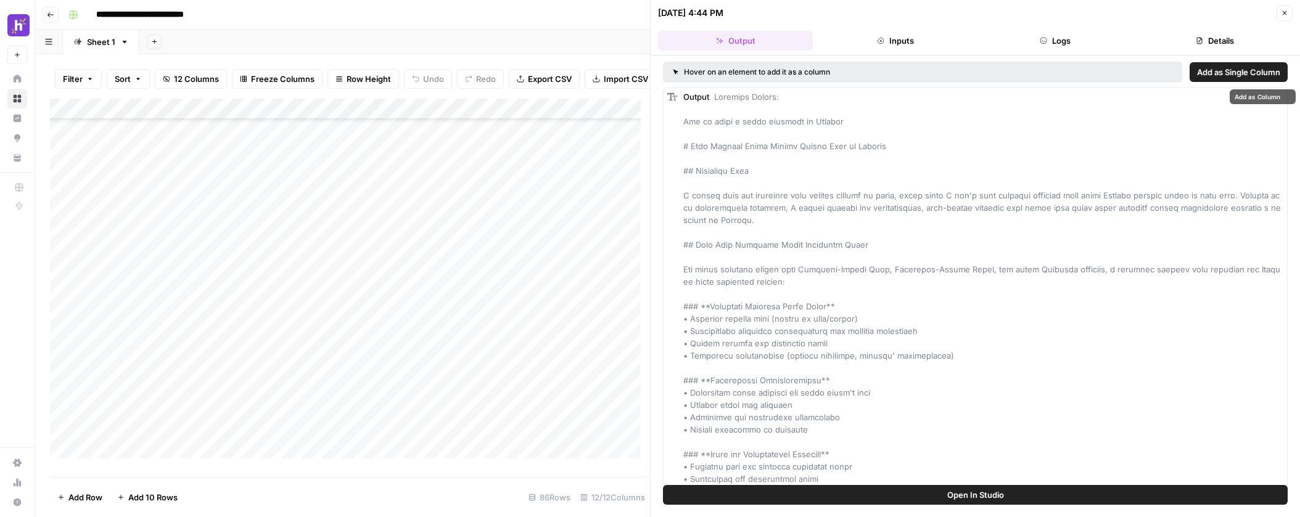
click at [924, 39] on button "Inputs" at bounding box center [894, 41] width 155 height 20
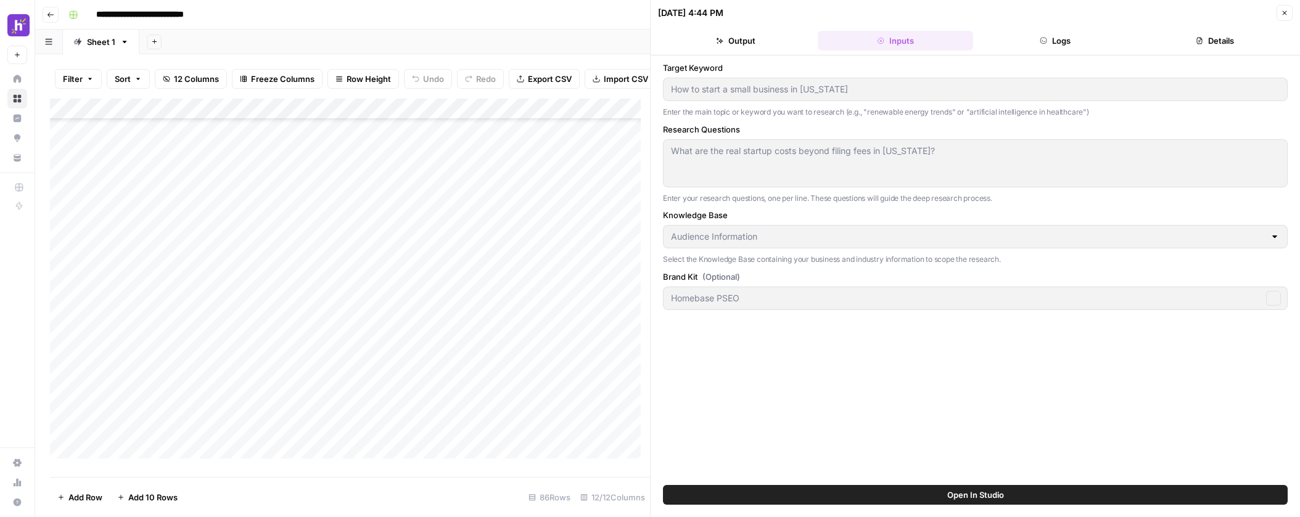
click at [1032, 37] on button "Logs" at bounding box center [1055, 41] width 155 height 20
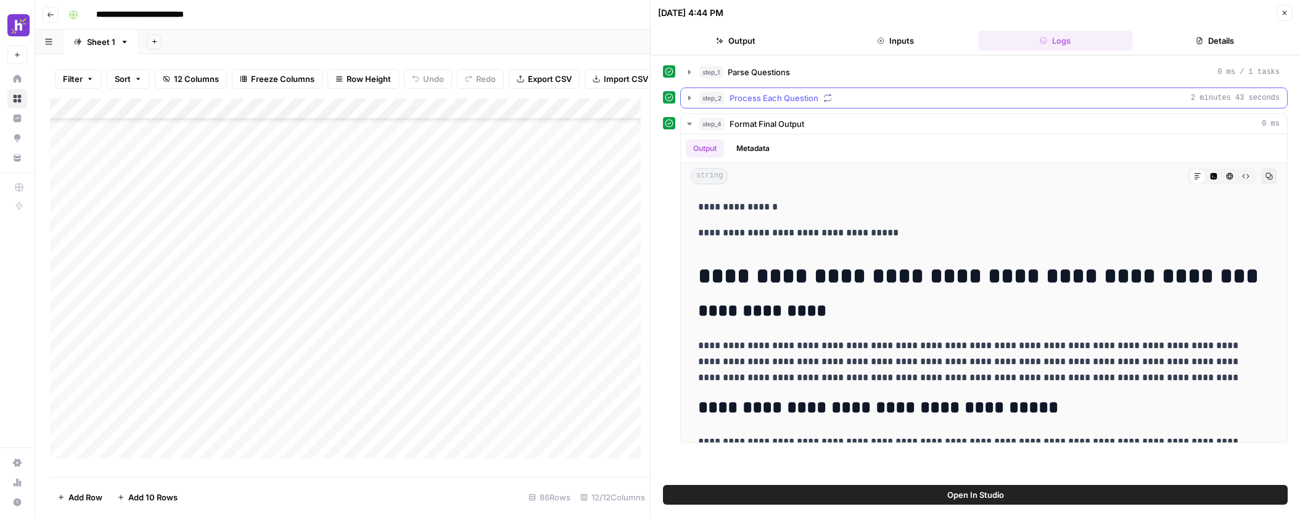
click at [687, 98] on icon "button" at bounding box center [689, 98] width 10 height 10
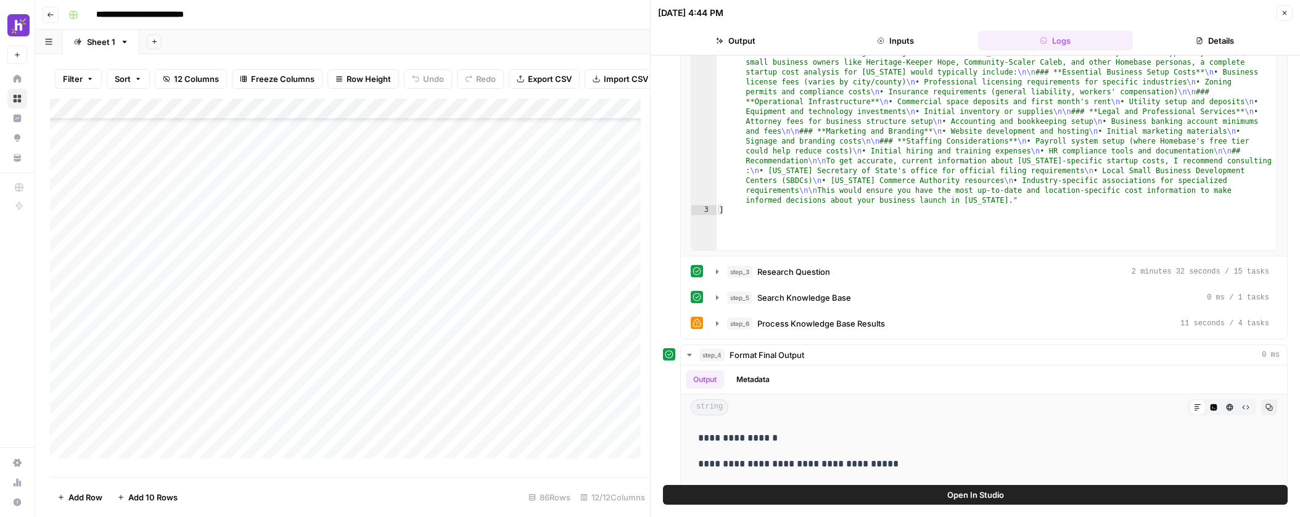
scroll to position [176, 0]
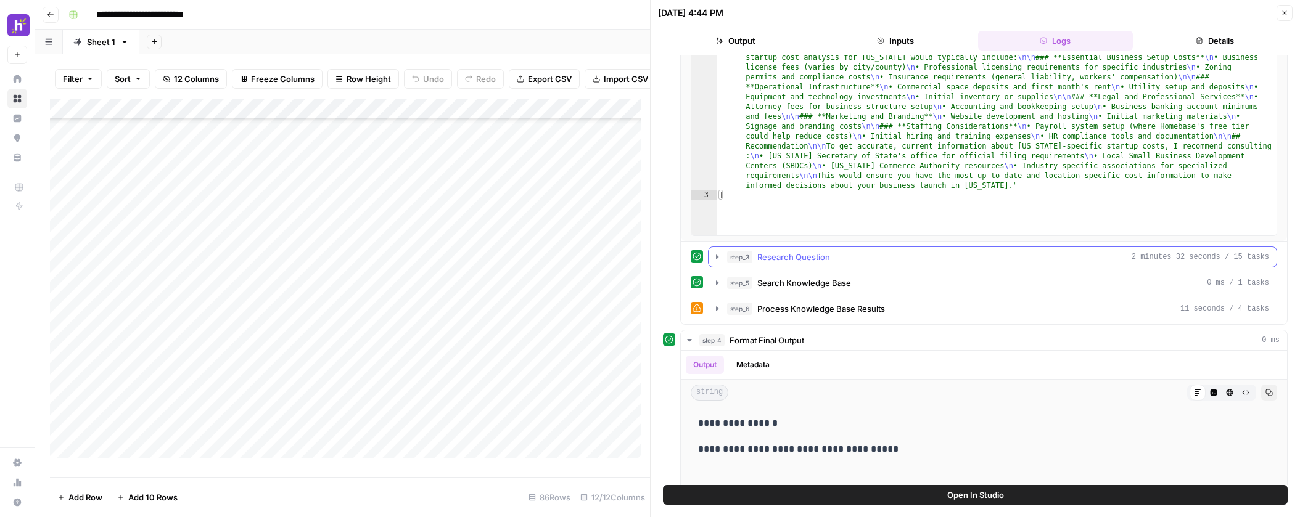
click at [718, 259] on icon "button" at bounding box center [717, 257] width 10 height 10
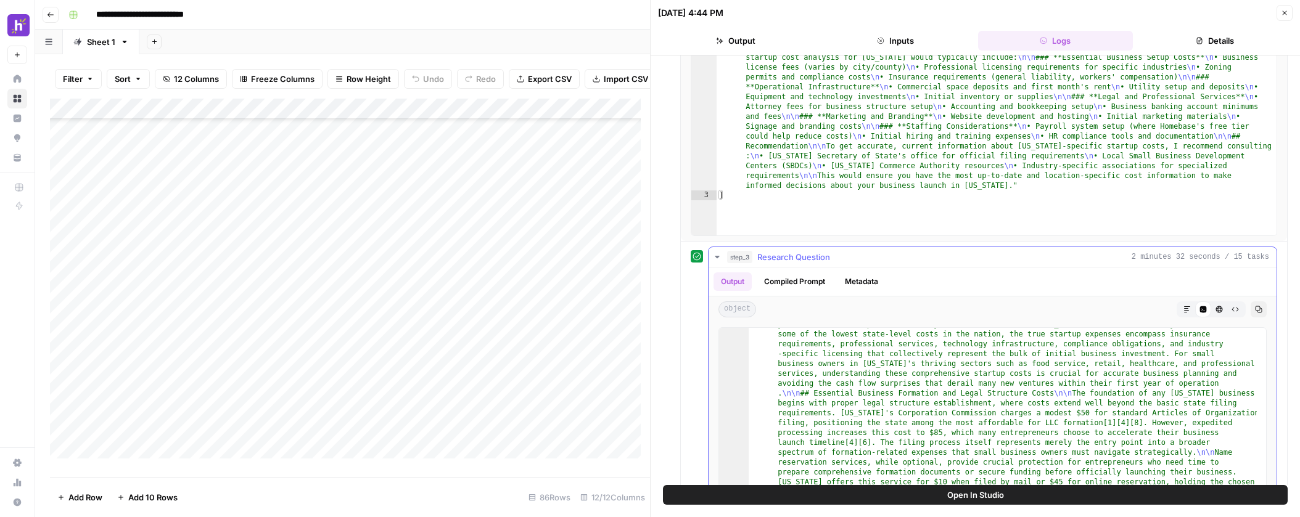
scroll to position [0, 0]
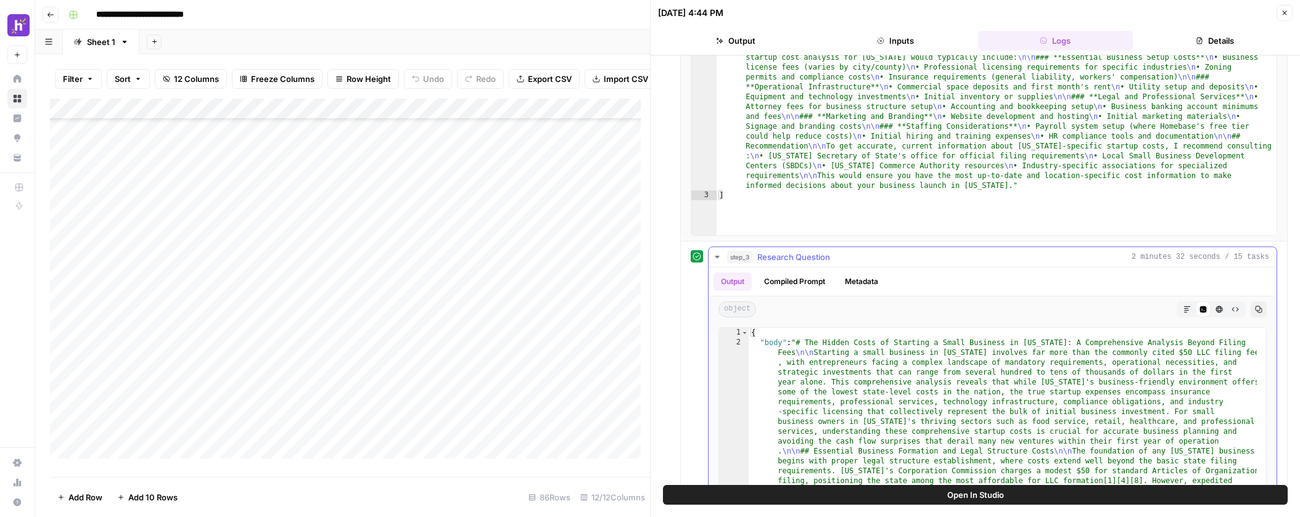
click at [1255, 308] on icon "button" at bounding box center [1258, 309] width 7 height 7
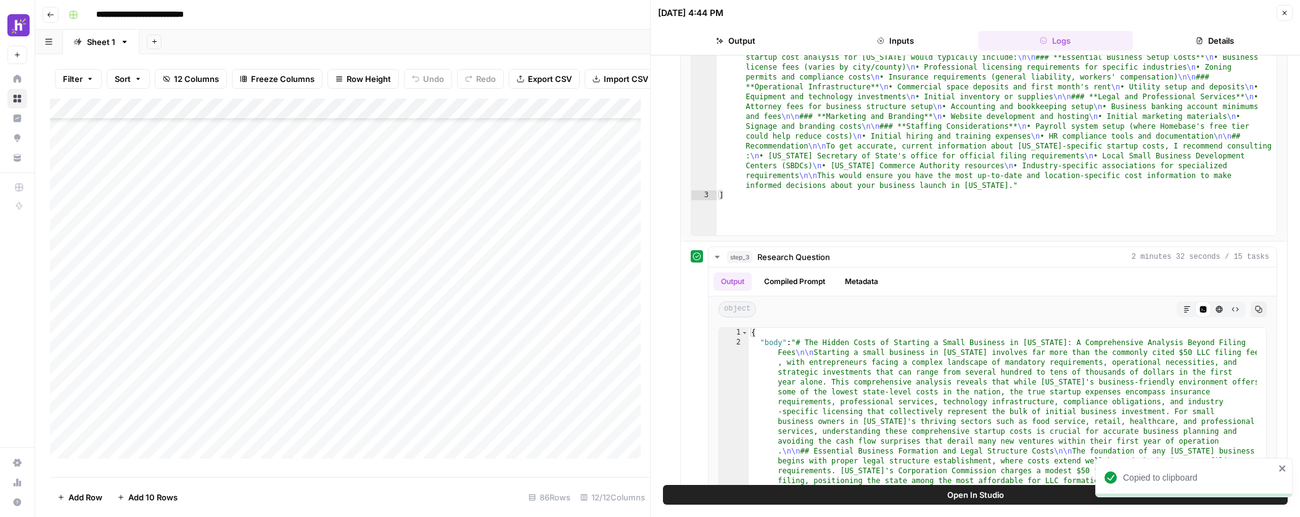
click at [485, 370] on div "Add Column" at bounding box center [350, 283] width 600 height 369
click at [560, 375] on div "Add Column" at bounding box center [350, 283] width 600 height 369
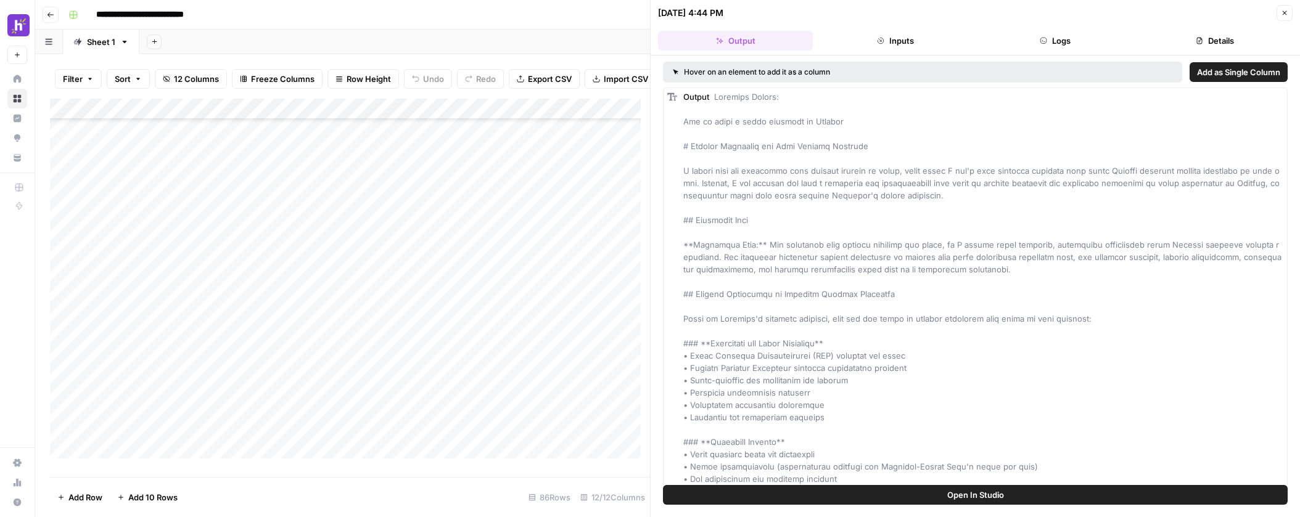
click at [1058, 37] on button "Logs" at bounding box center [1055, 41] width 155 height 20
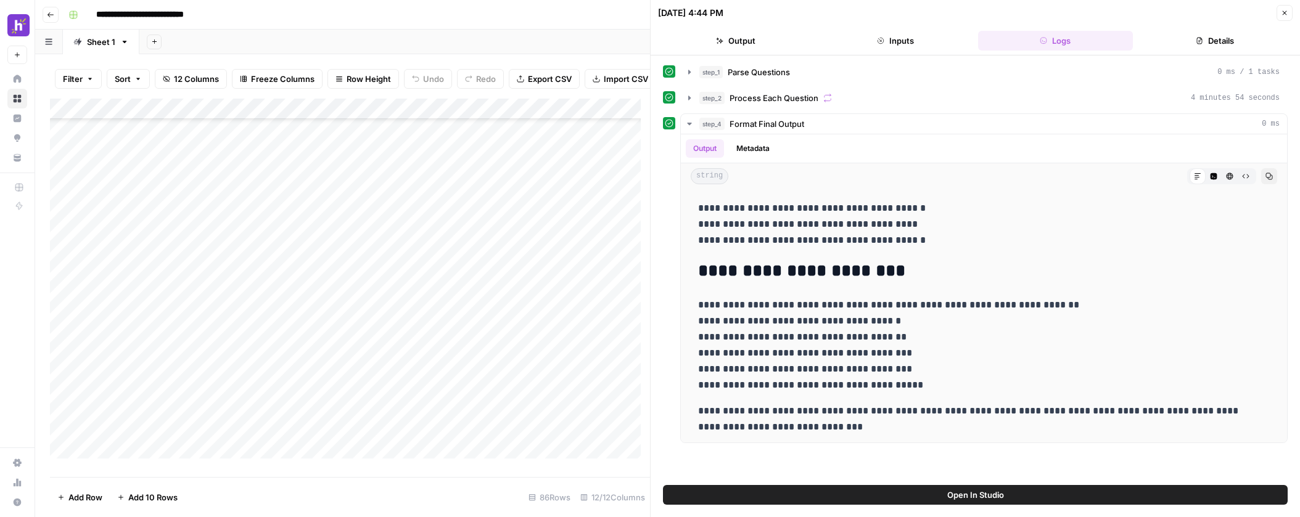
scroll to position [1137, 0]
click at [934, 44] on button "Inputs" at bounding box center [894, 41] width 155 height 20
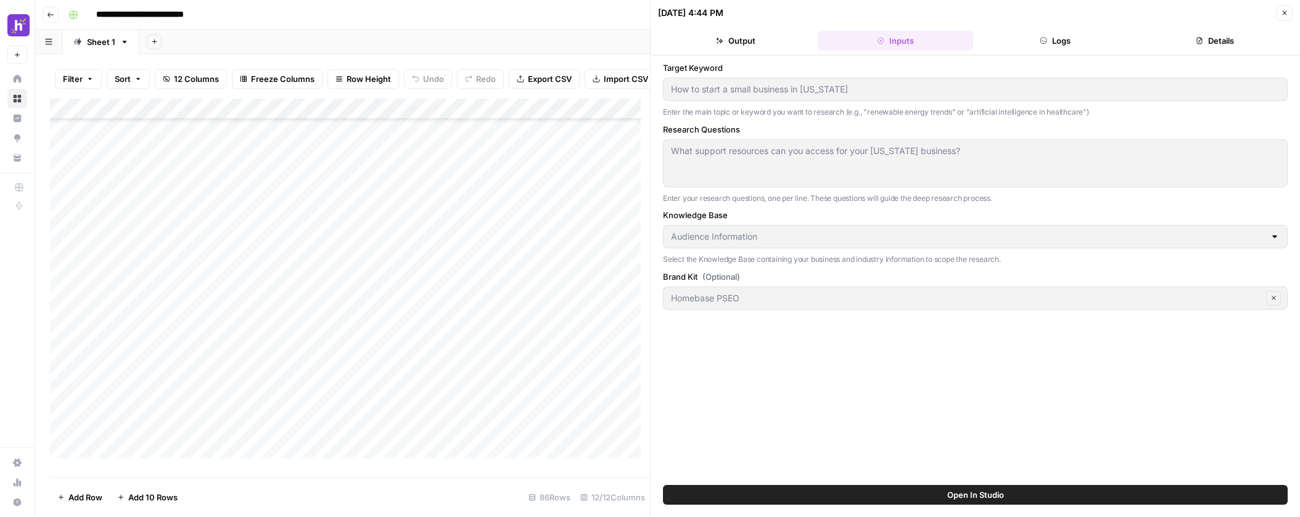
click at [1227, 43] on button "Details" at bounding box center [1214, 41] width 155 height 20
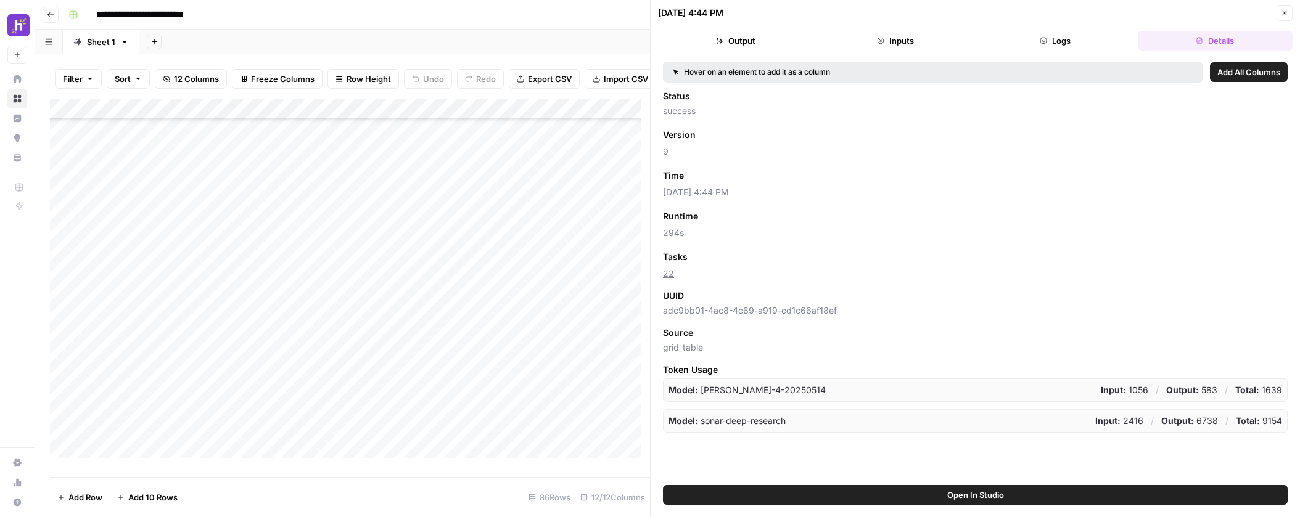
click at [764, 44] on button "Output" at bounding box center [735, 41] width 155 height 20
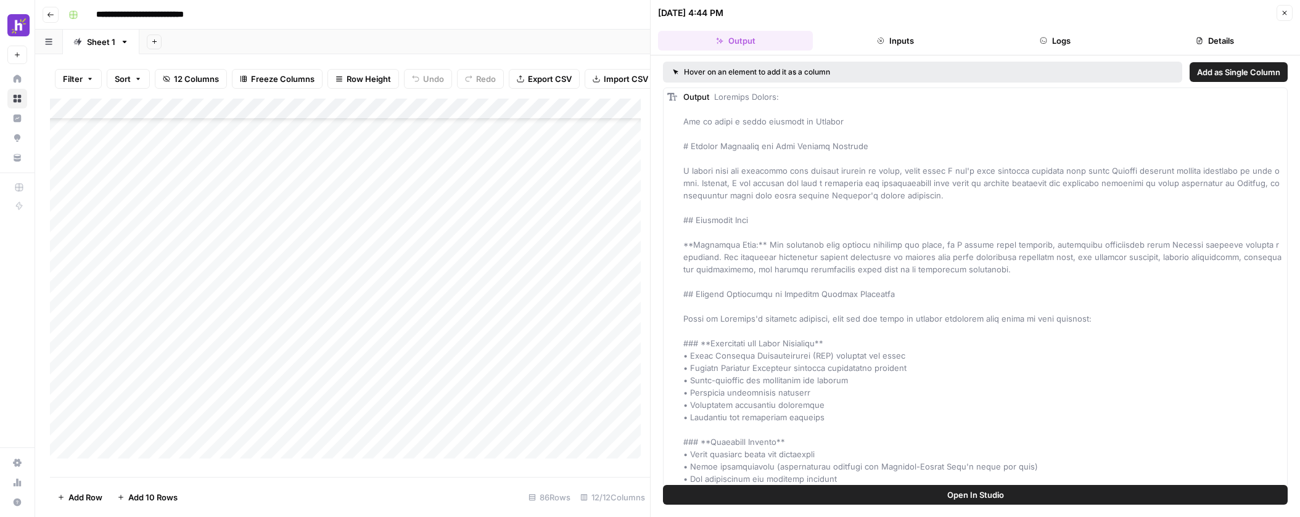
click at [890, 40] on button "Inputs" at bounding box center [894, 41] width 155 height 20
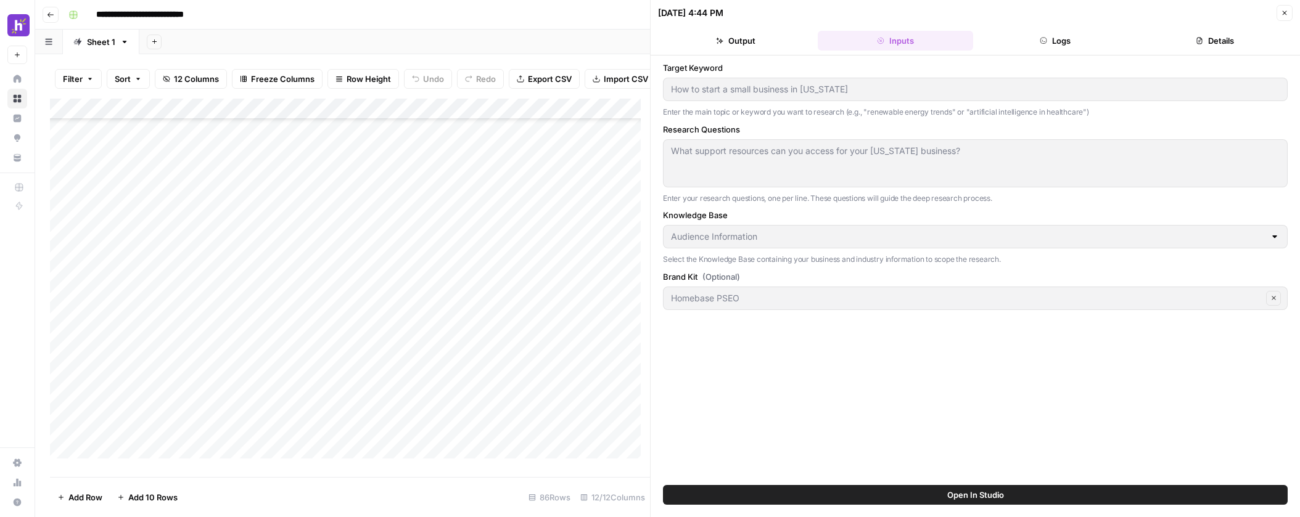
click at [1015, 43] on button "Logs" at bounding box center [1055, 41] width 155 height 20
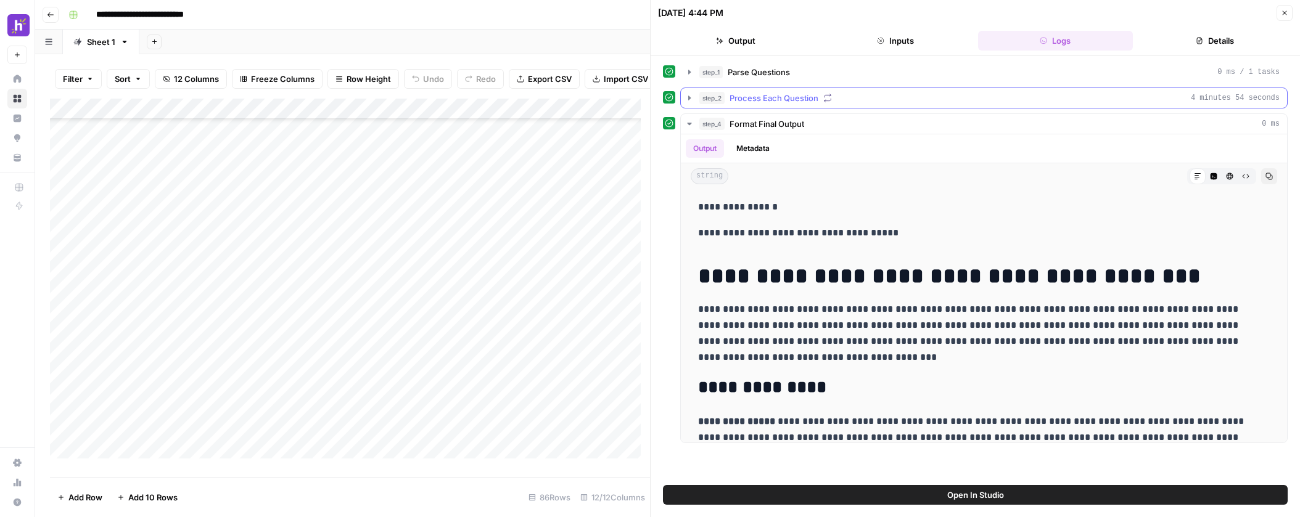
click at [687, 102] on icon "button" at bounding box center [689, 98] width 10 height 10
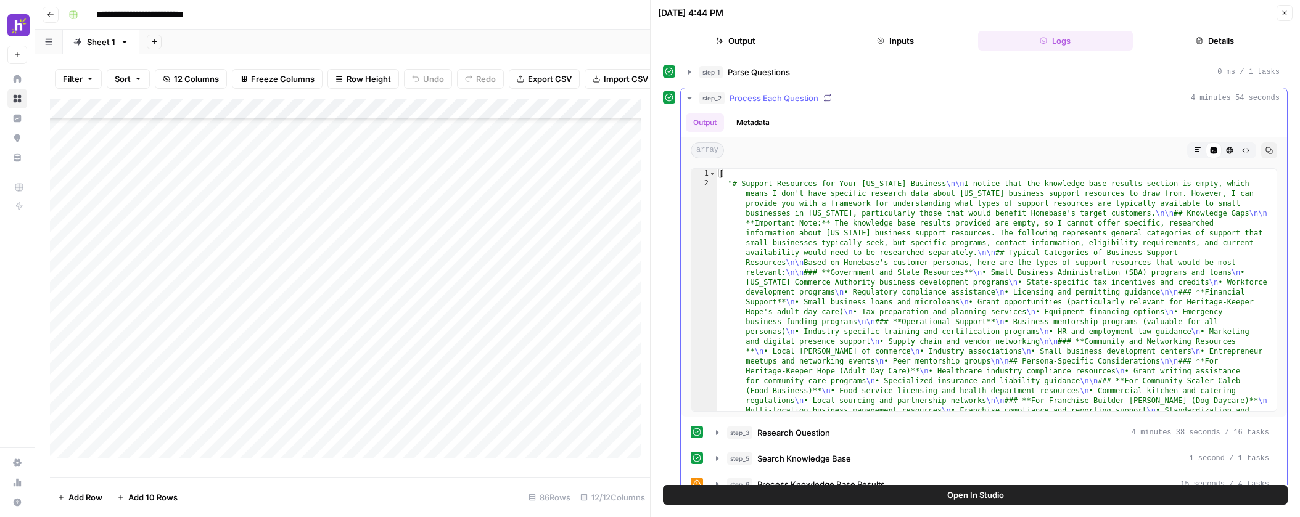
scroll to position [63, 0]
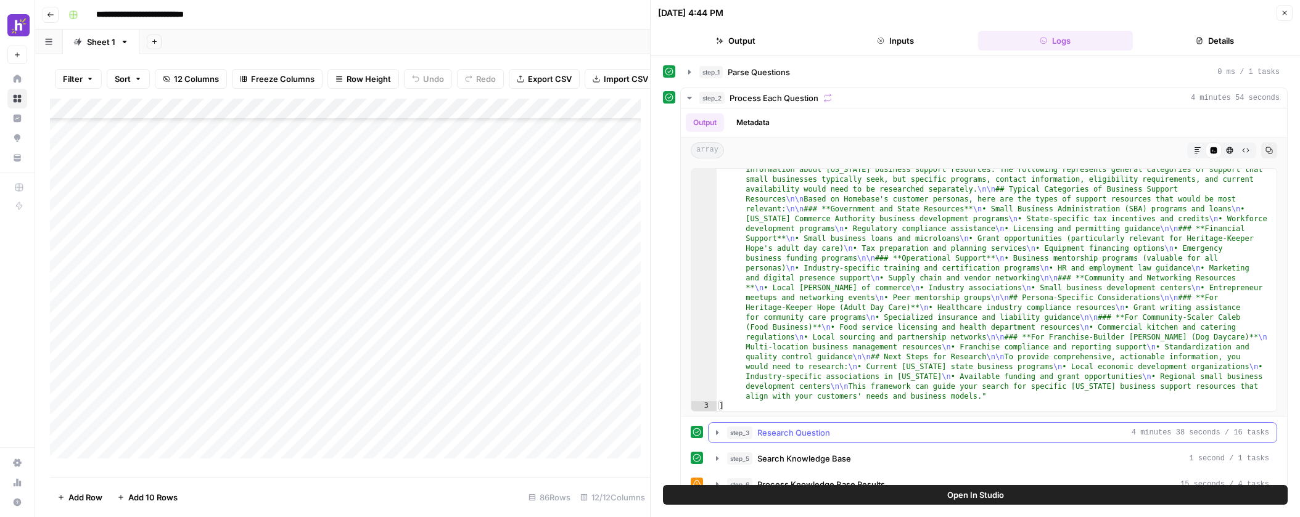
click at [715, 434] on icon "button" at bounding box center [717, 433] width 10 height 10
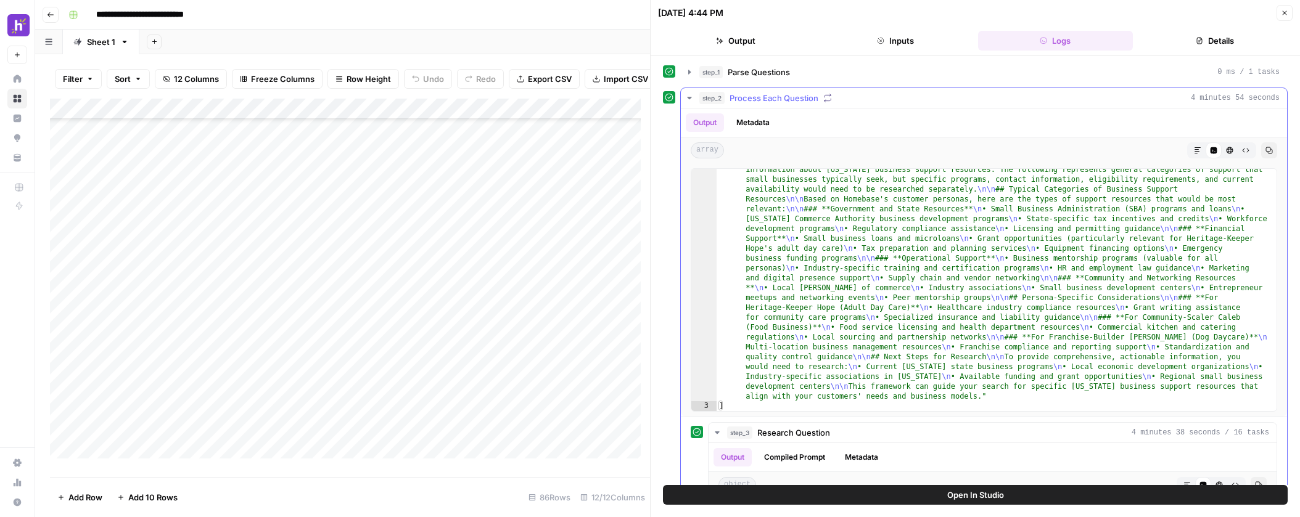
scroll to position [237, 0]
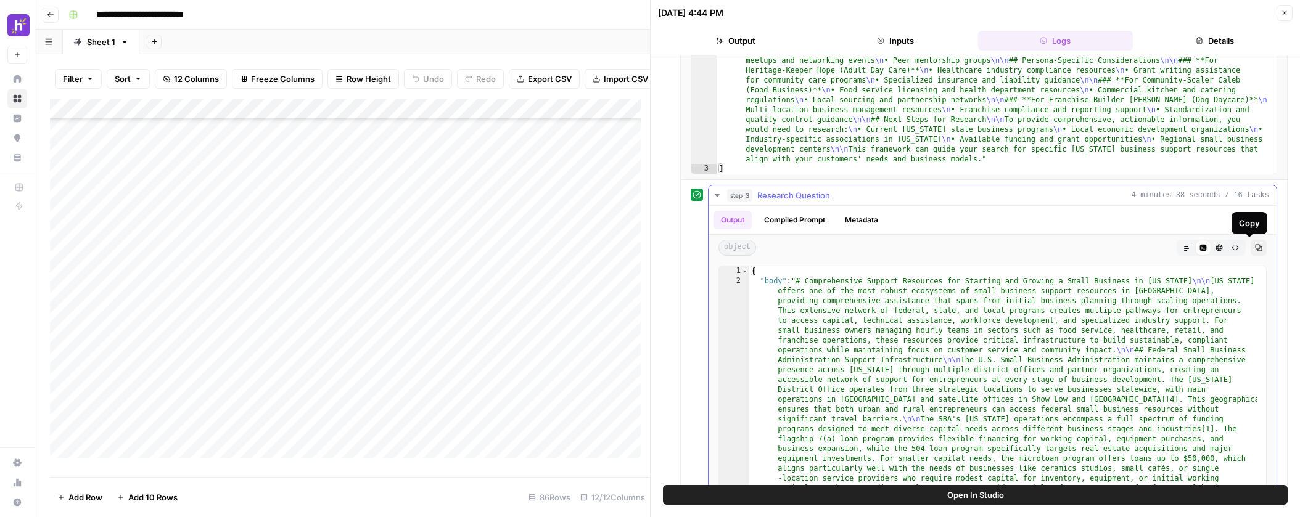
click at [1255, 248] on icon "button" at bounding box center [1258, 247] width 7 height 7
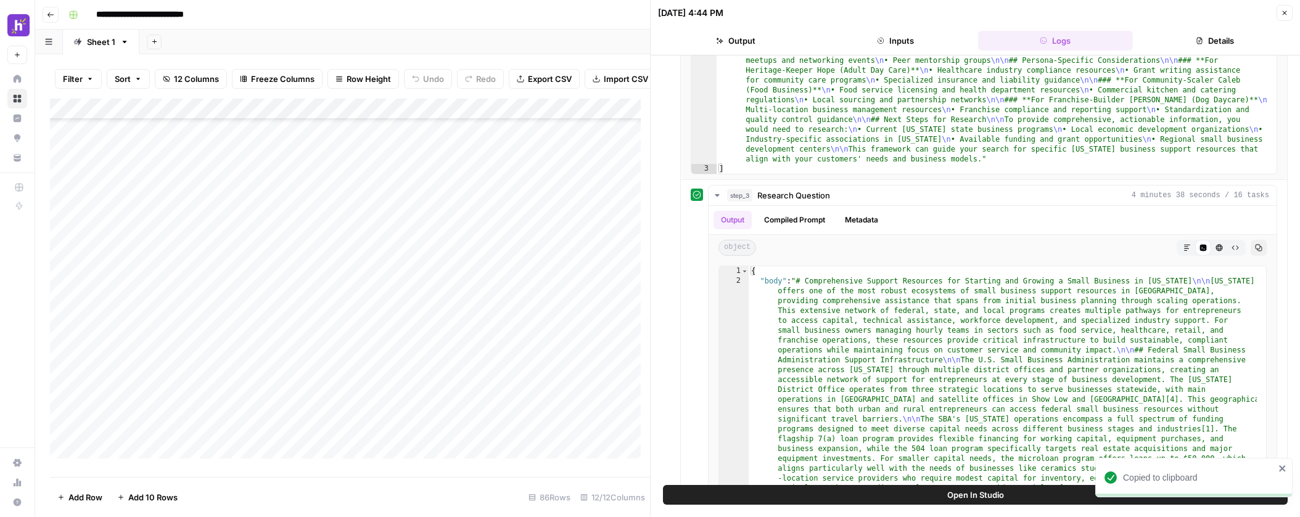
click at [528, 395] on div "Add Column" at bounding box center [350, 283] width 600 height 369
click at [557, 393] on div "Add Column" at bounding box center [350, 283] width 600 height 369
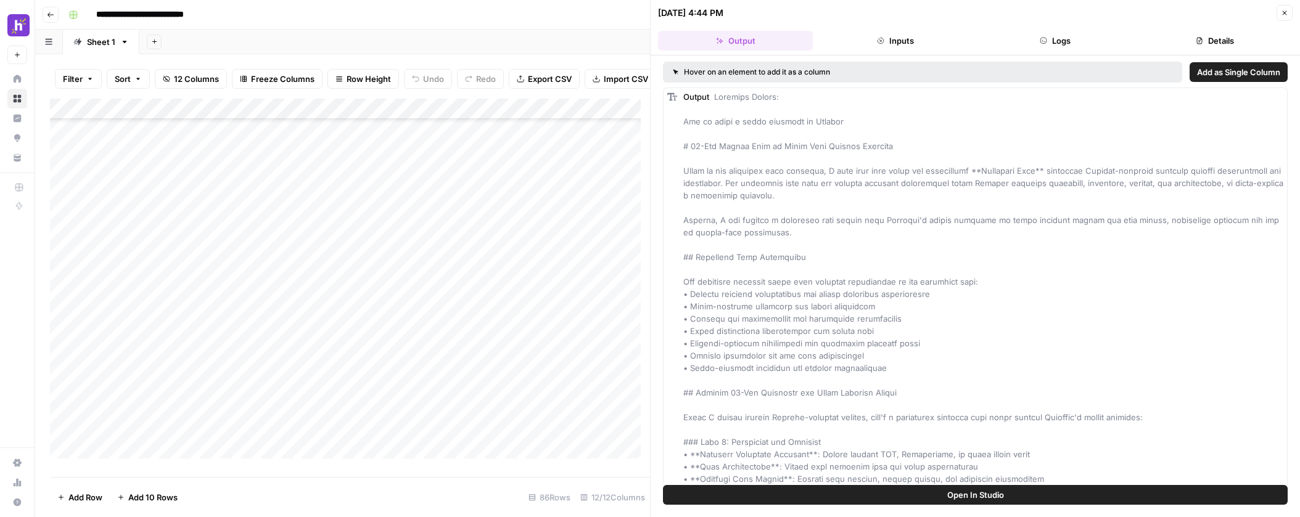
scroll to position [184, 39]
click at [930, 28] on header "[DATE] 4:44 PM Close Output Inputs Logs Details" at bounding box center [974, 27] width 649 height 55
click at [937, 36] on button "Inputs" at bounding box center [894, 41] width 155 height 20
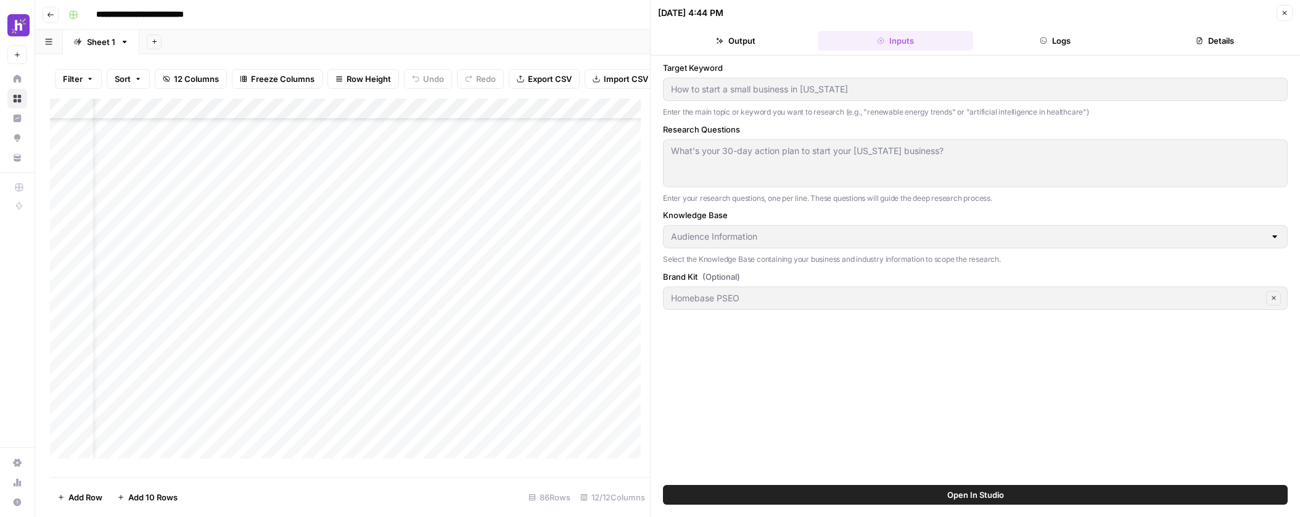
click at [1015, 37] on button "Logs" at bounding box center [1055, 41] width 155 height 20
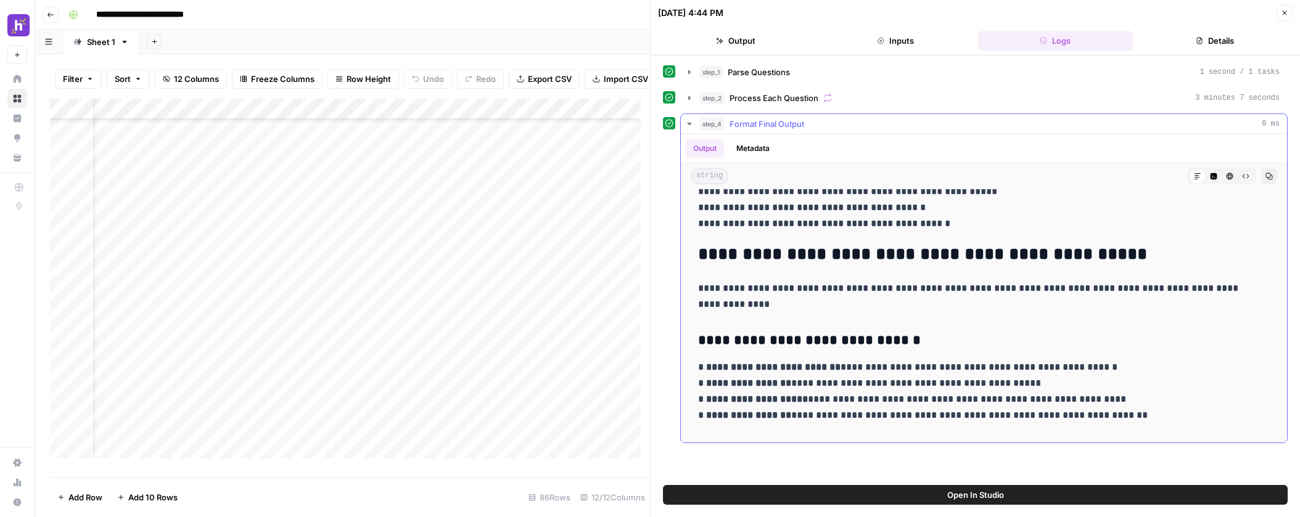
scroll to position [428, 0]
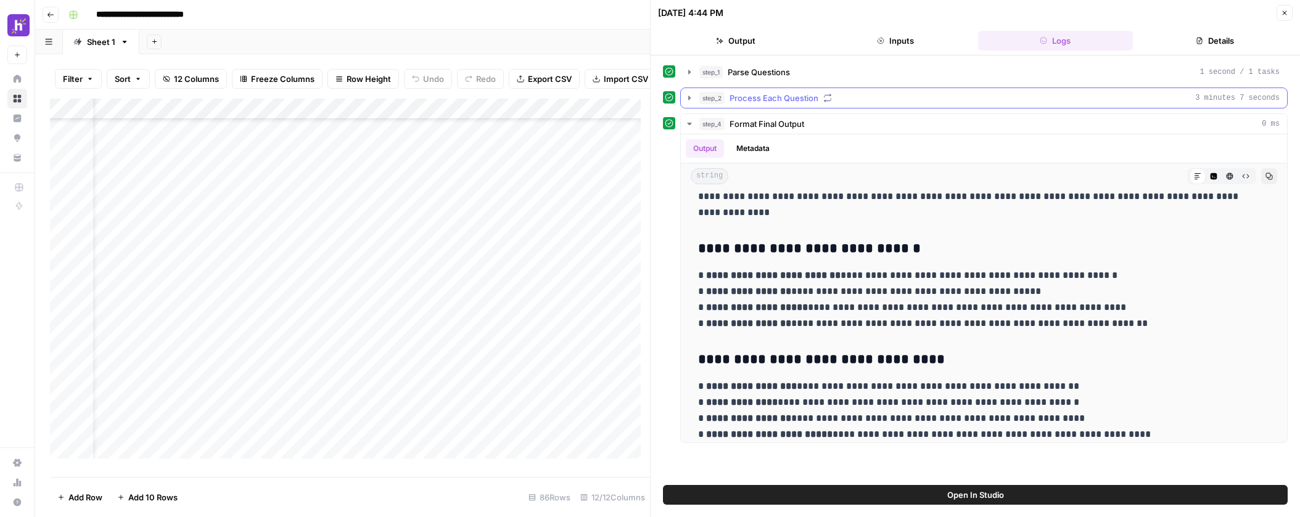
click at [690, 94] on icon "button" at bounding box center [689, 98] width 10 height 10
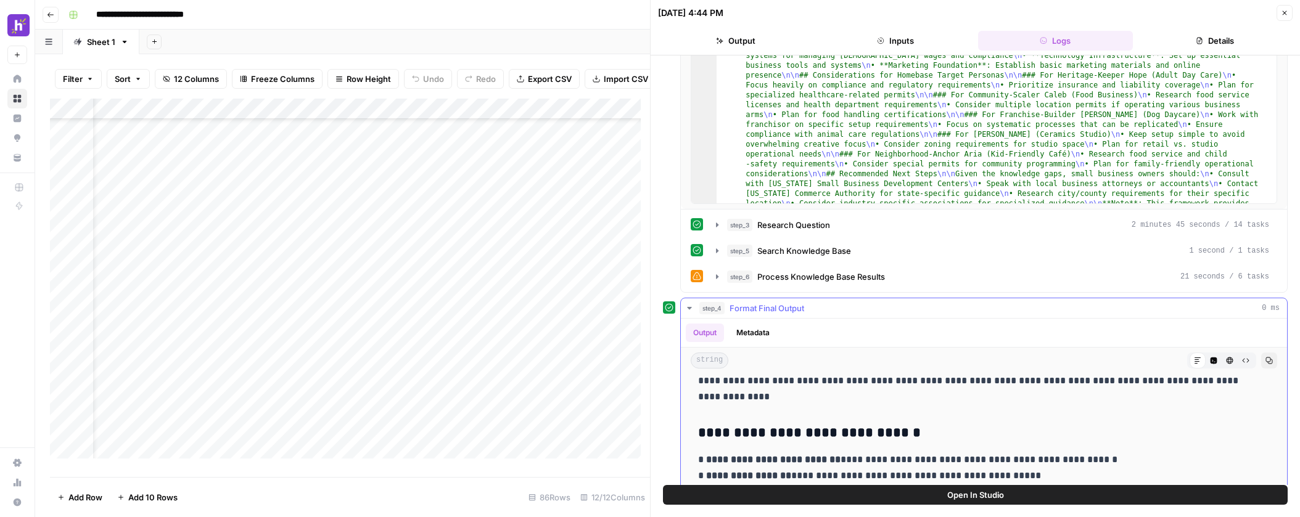
scroll to position [250, 0]
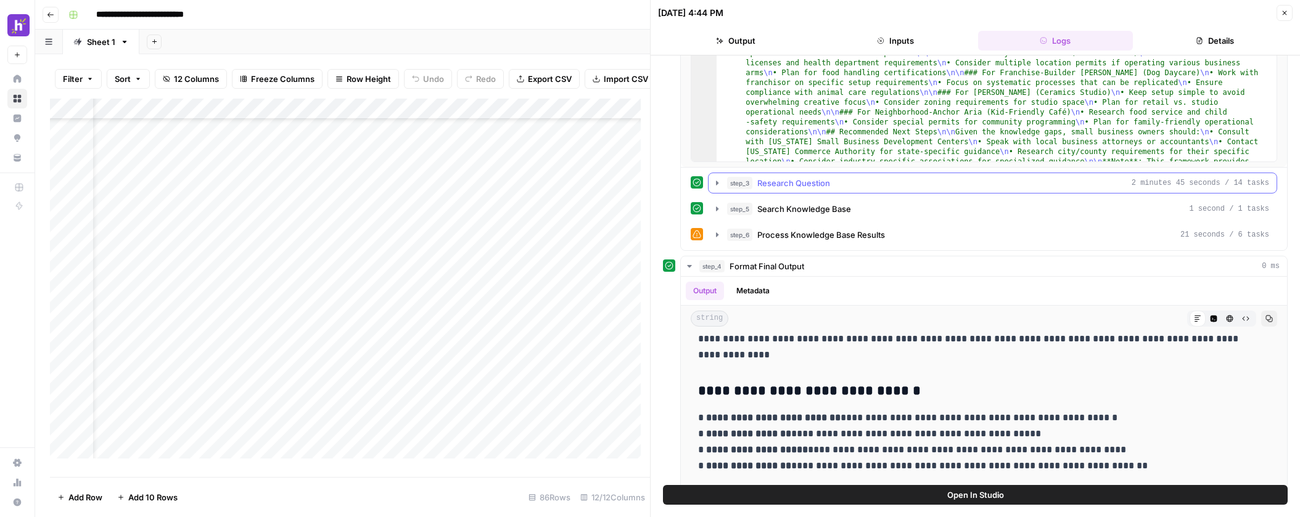
click at [714, 182] on icon "button" at bounding box center [717, 183] width 10 height 10
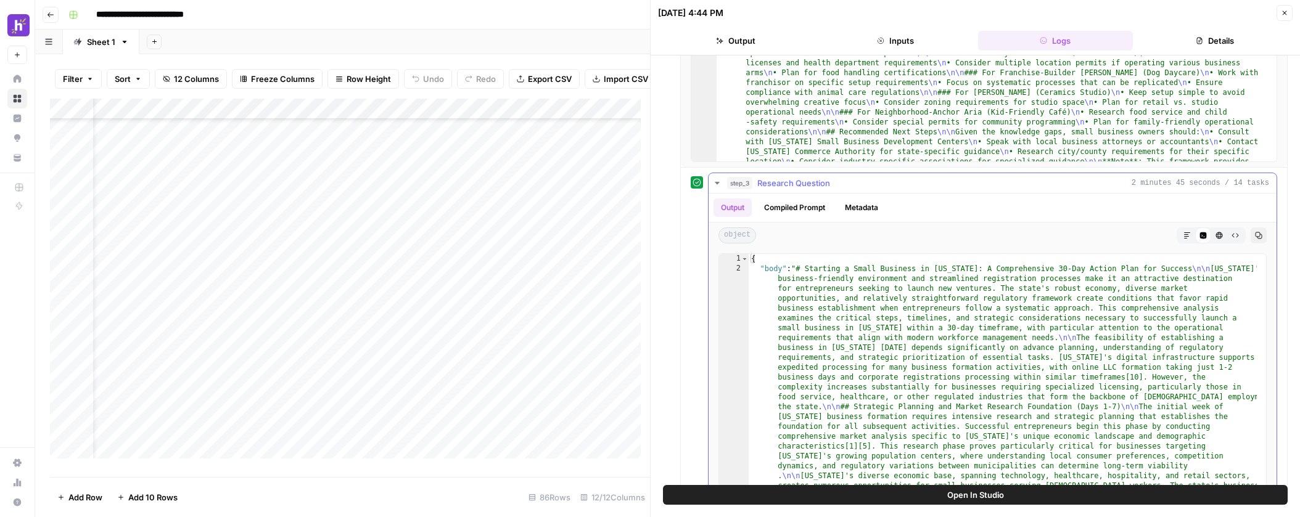
click at [1255, 234] on icon "button" at bounding box center [1258, 235] width 7 height 7
click at [480, 412] on div "Add Column" at bounding box center [350, 283] width 600 height 369
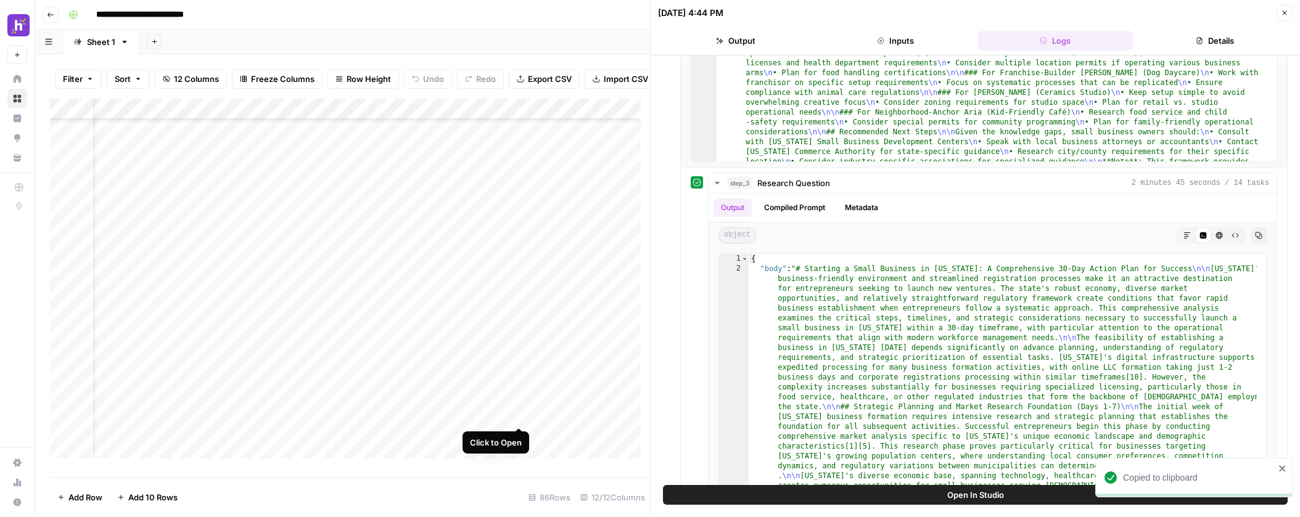
click at [516, 416] on div "Add Column" at bounding box center [350, 283] width 600 height 369
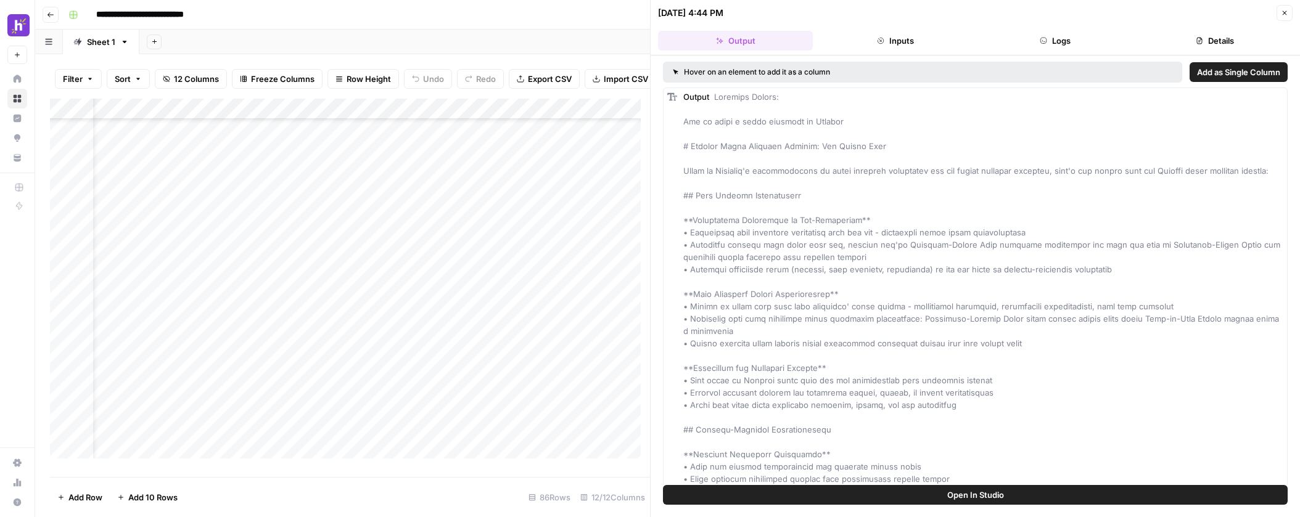
click at [917, 38] on button "Inputs" at bounding box center [894, 41] width 155 height 20
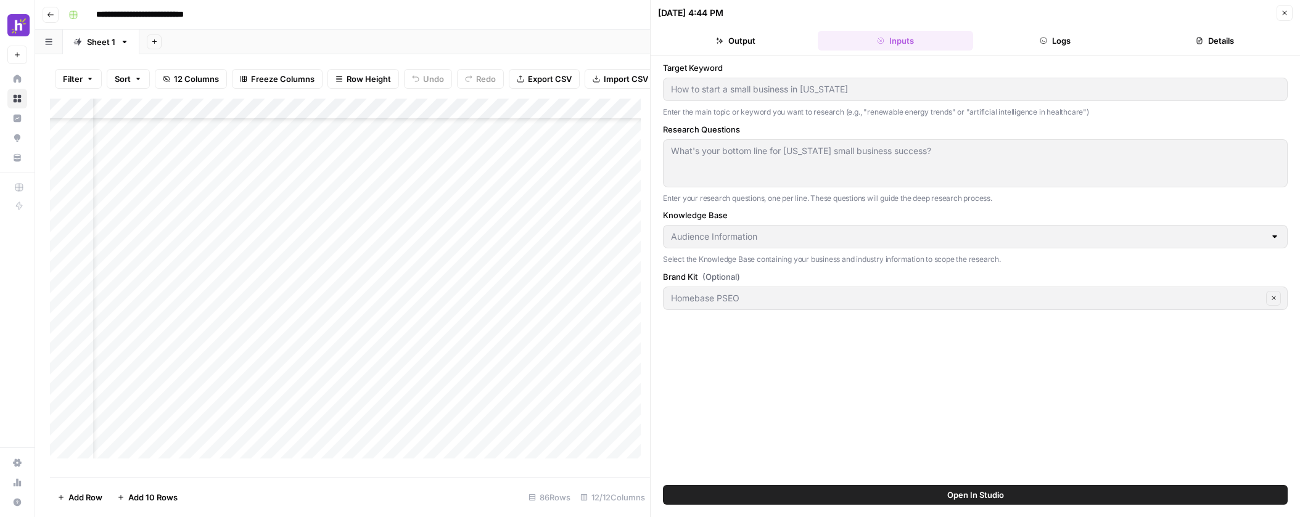
click at [1030, 33] on button "Logs" at bounding box center [1055, 41] width 155 height 20
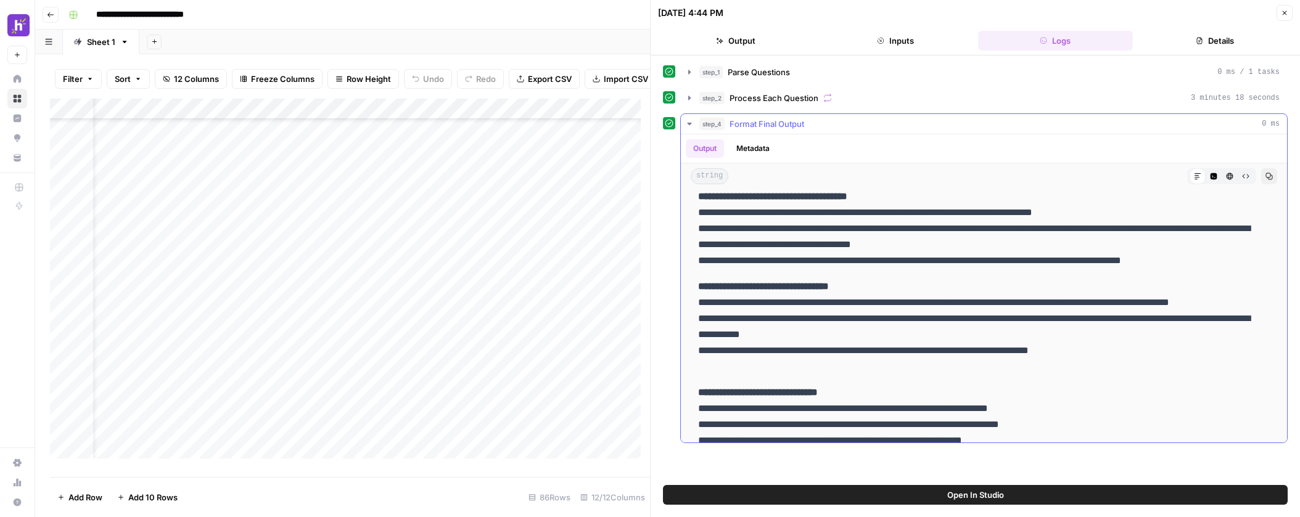
scroll to position [282, 0]
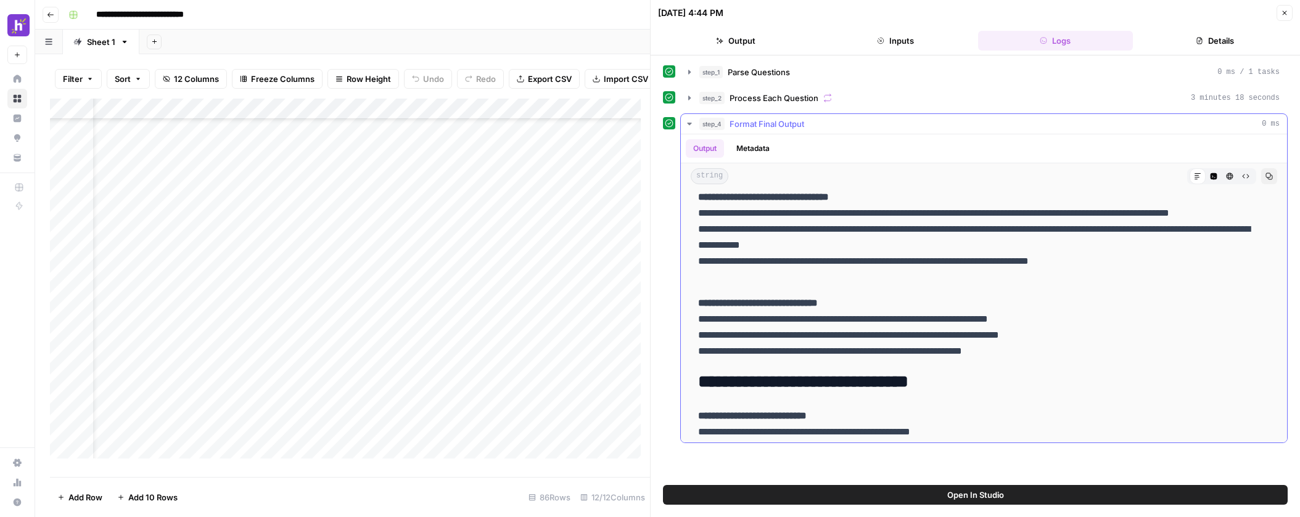
click at [686, 123] on icon "button" at bounding box center [689, 124] width 10 height 10
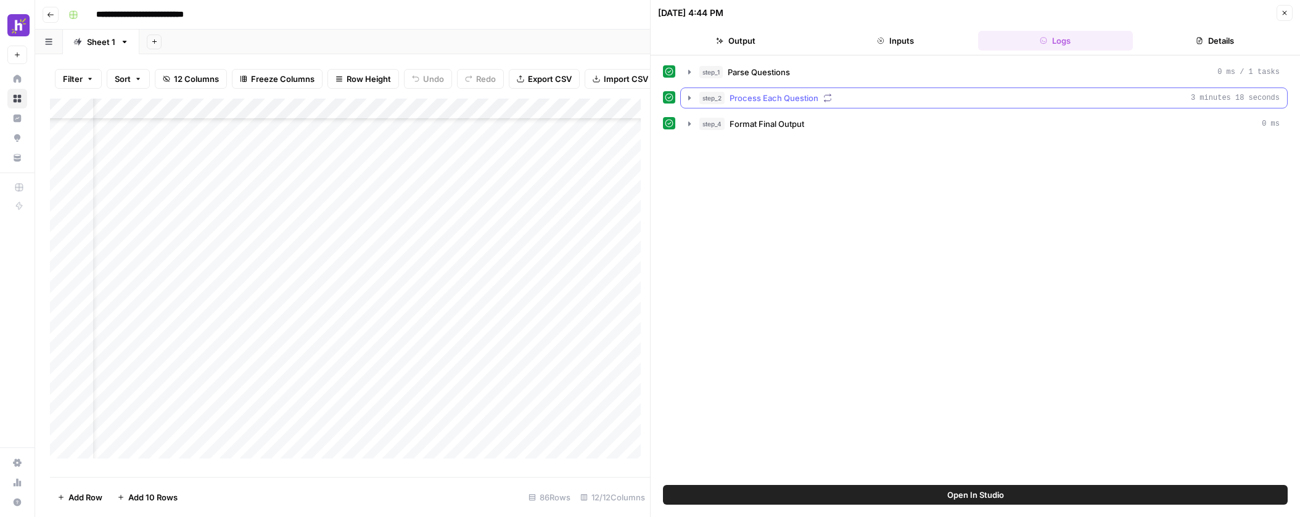
click at [690, 99] on icon "button" at bounding box center [689, 98] width 10 height 10
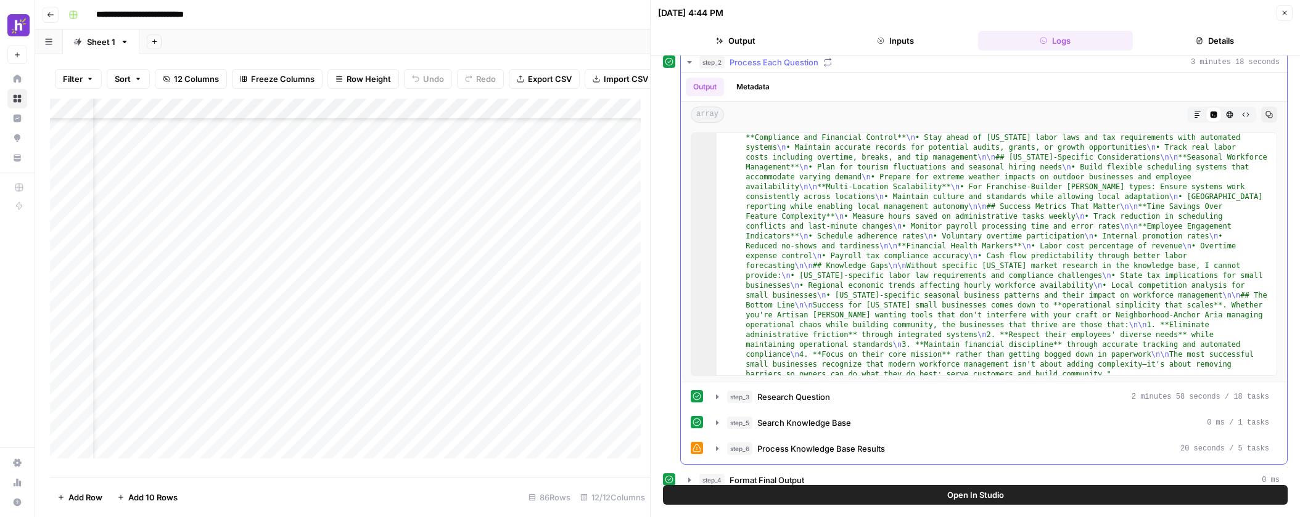
scroll to position [25, 0]
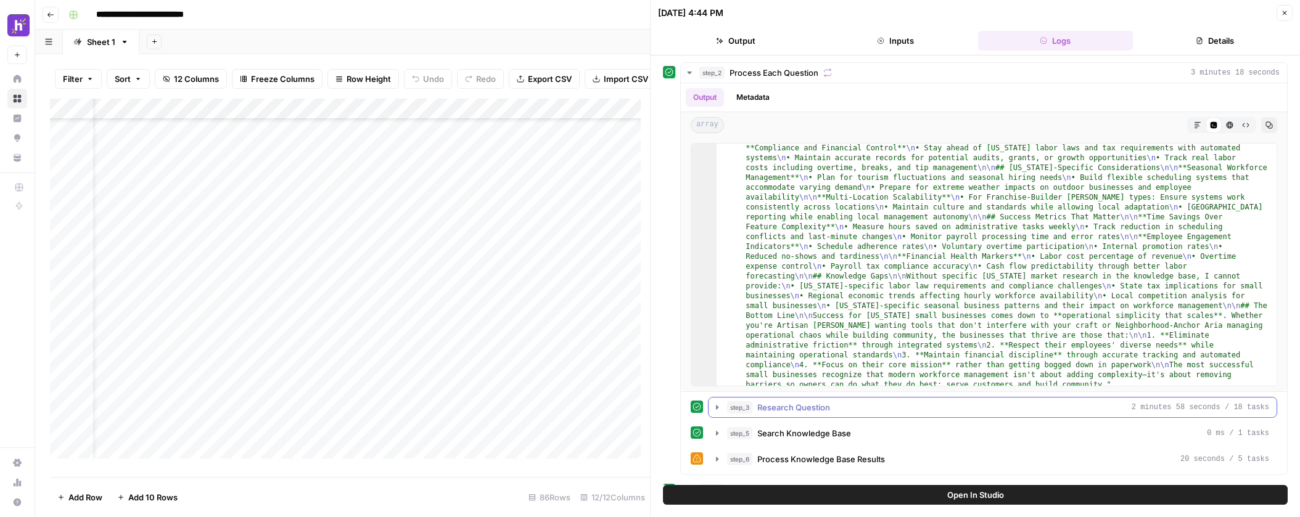
click at [717, 409] on icon "button" at bounding box center [717, 408] width 10 height 10
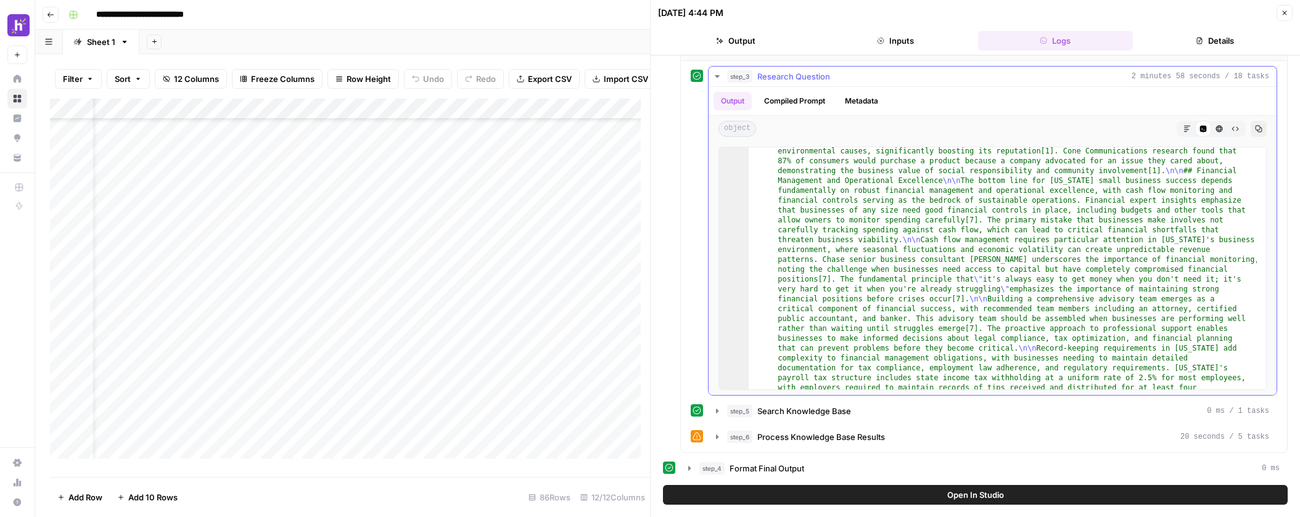
scroll to position [919, 0]
click at [1255, 128] on icon "button" at bounding box center [1258, 128] width 7 height 7
